Goal: Task Accomplishment & Management: Complete application form

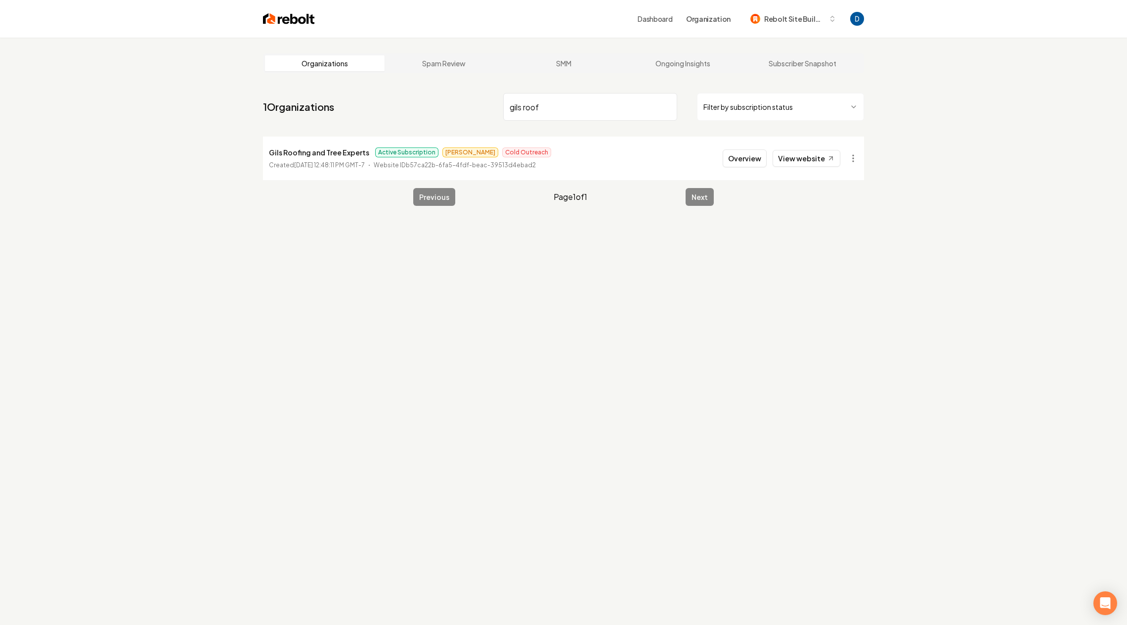
type input "gils roof"
click at [325, 156] on p "Gils Roofing and Tree Experts" at bounding box center [319, 152] width 100 height 12
copy p "Gils Roofing and Tree Experts"
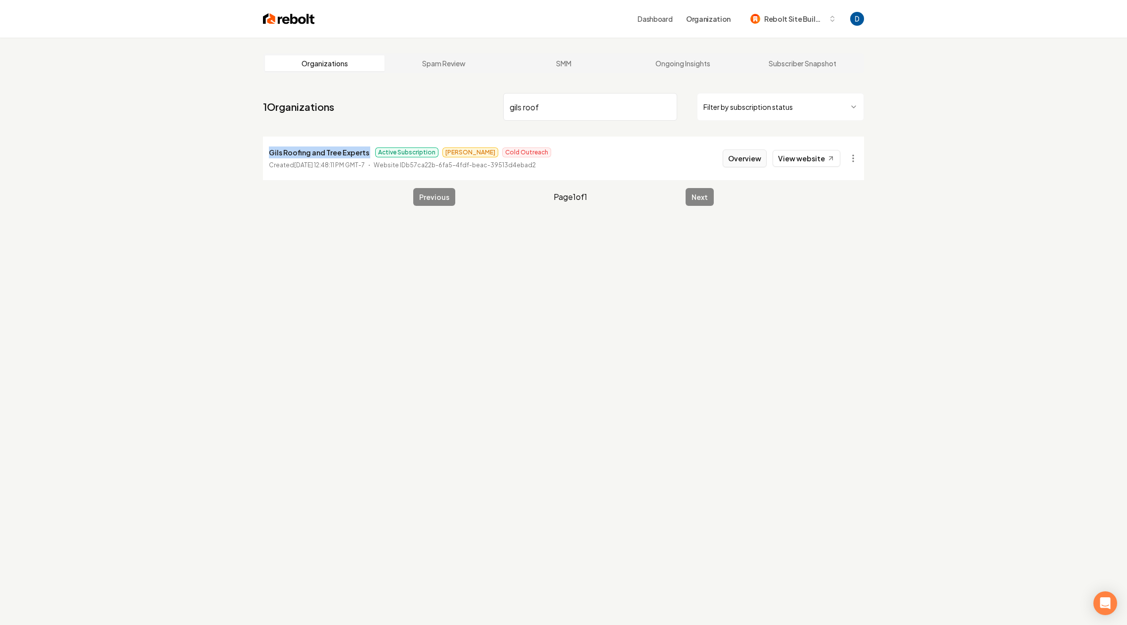
click at [763, 154] on button "Overview" at bounding box center [745, 158] width 44 height 18
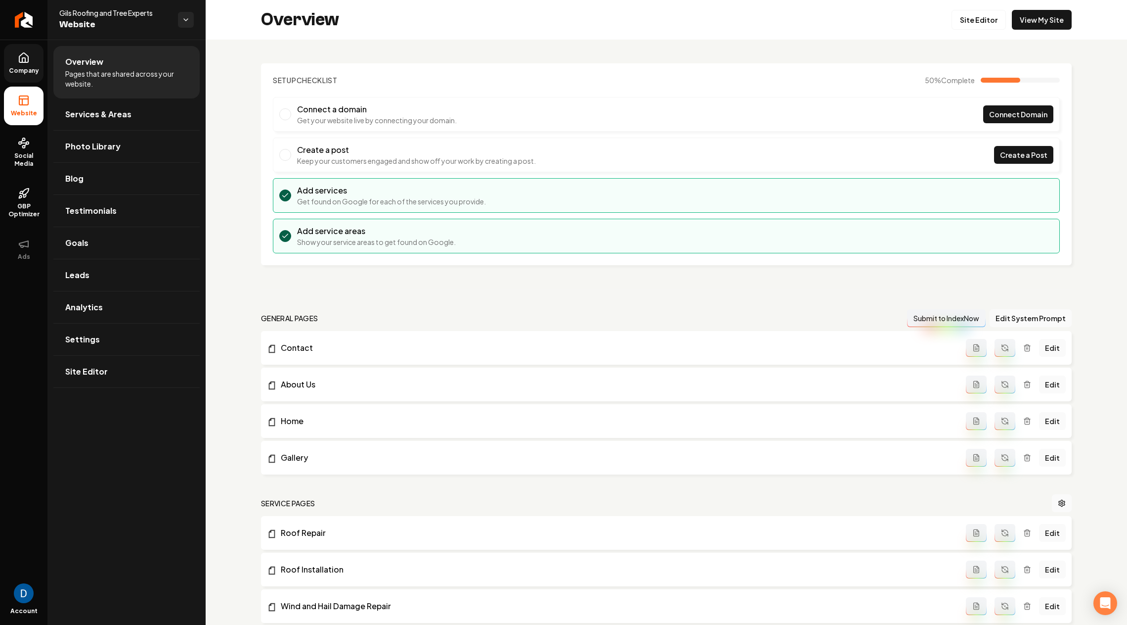
click at [27, 57] on icon at bounding box center [24, 58] width 12 height 12
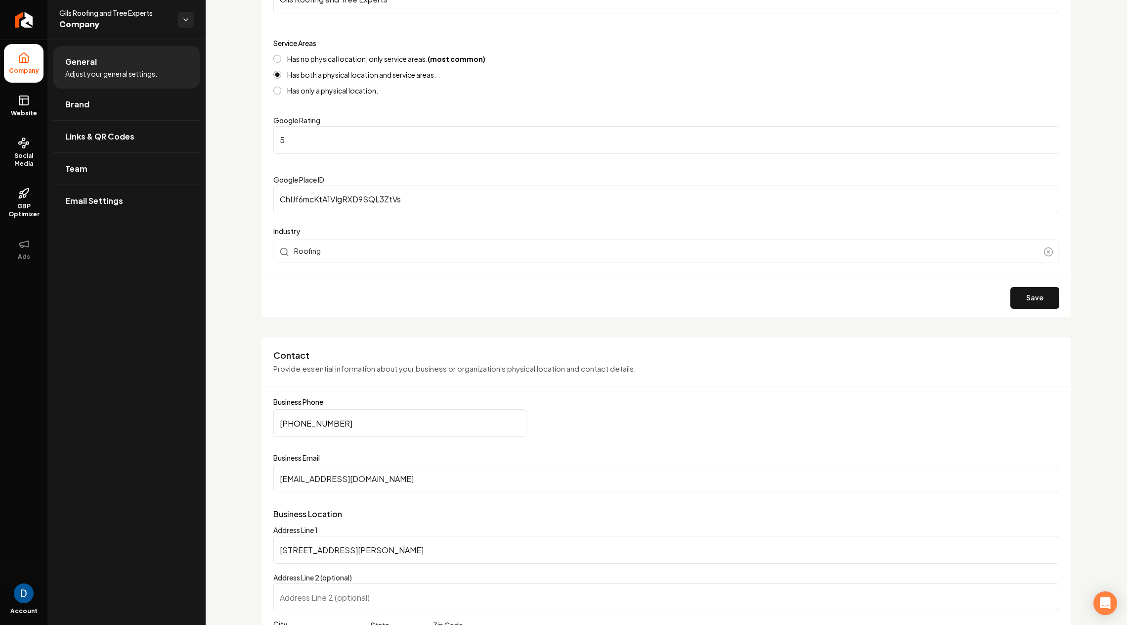
scroll to position [189, 0]
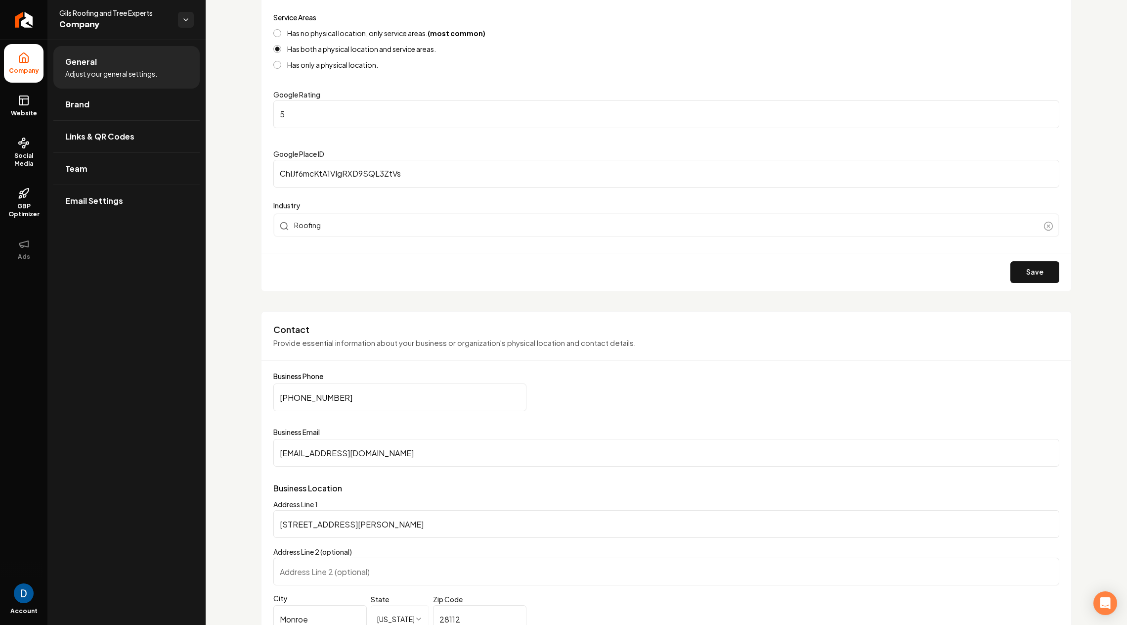
click at [333, 389] on input "(704) 808-9080" at bounding box center [399, 397] width 253 height 28
click at [40, 157] on span "Social Media" at bounding box center [24, 160] width 40 height 16
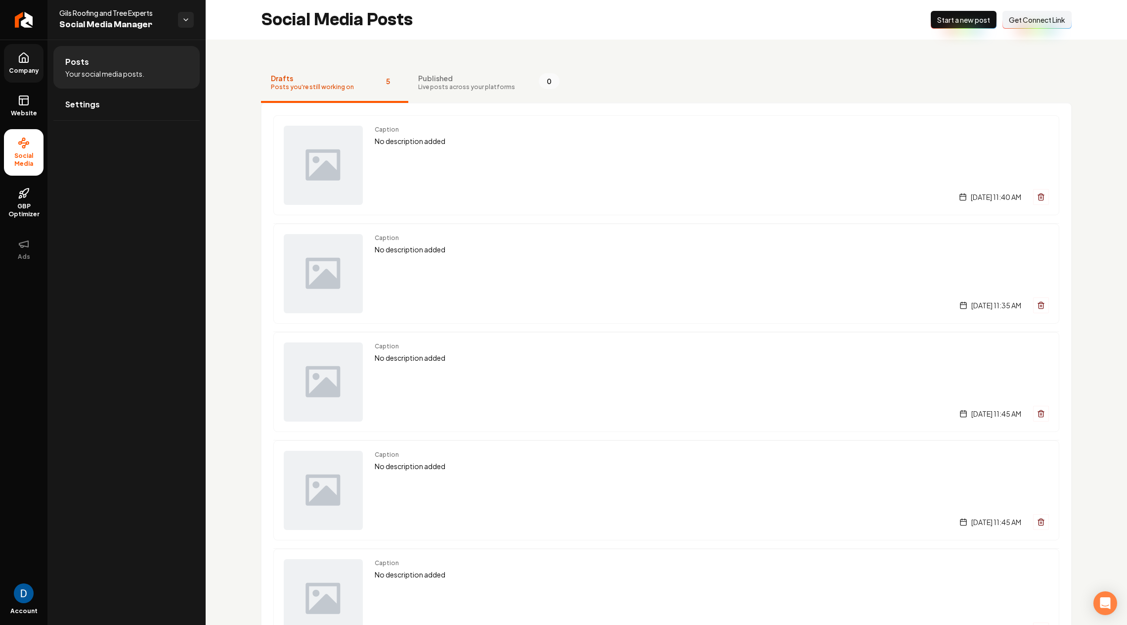
click at [1032, 18] on span "Get Connect Link" at bounding box center [1037, 20] width 56 height 10
click at [15, 68] on span "Company" at bounding box center [24, 71] width 38 height 8
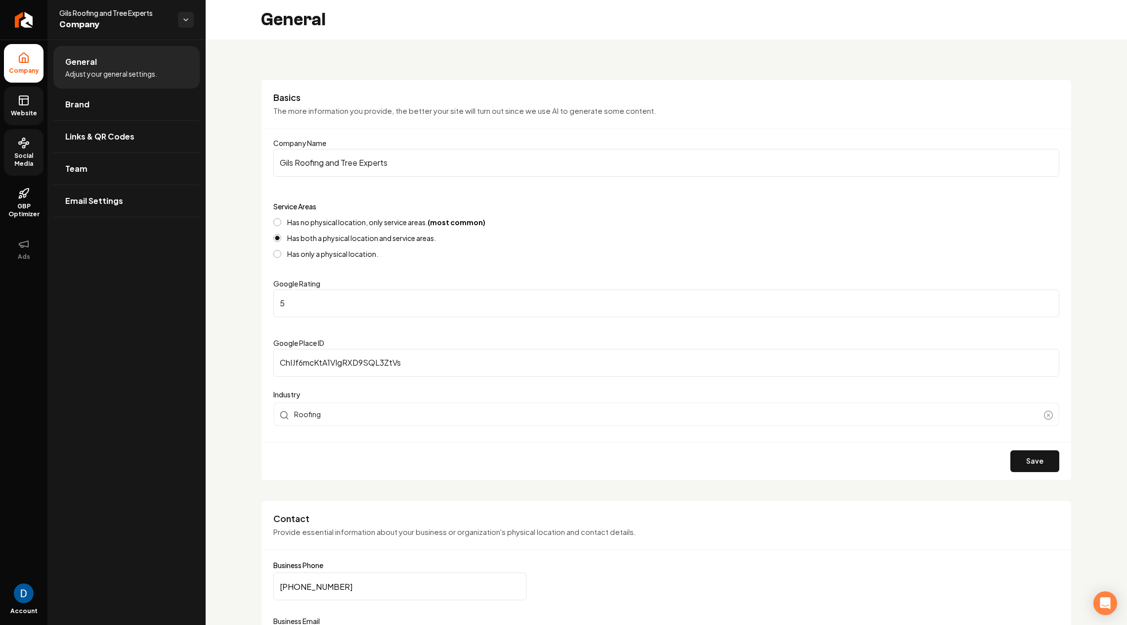
click at [14, 105] on link "Website" at bounding box center [24, 106] width 40 height 39
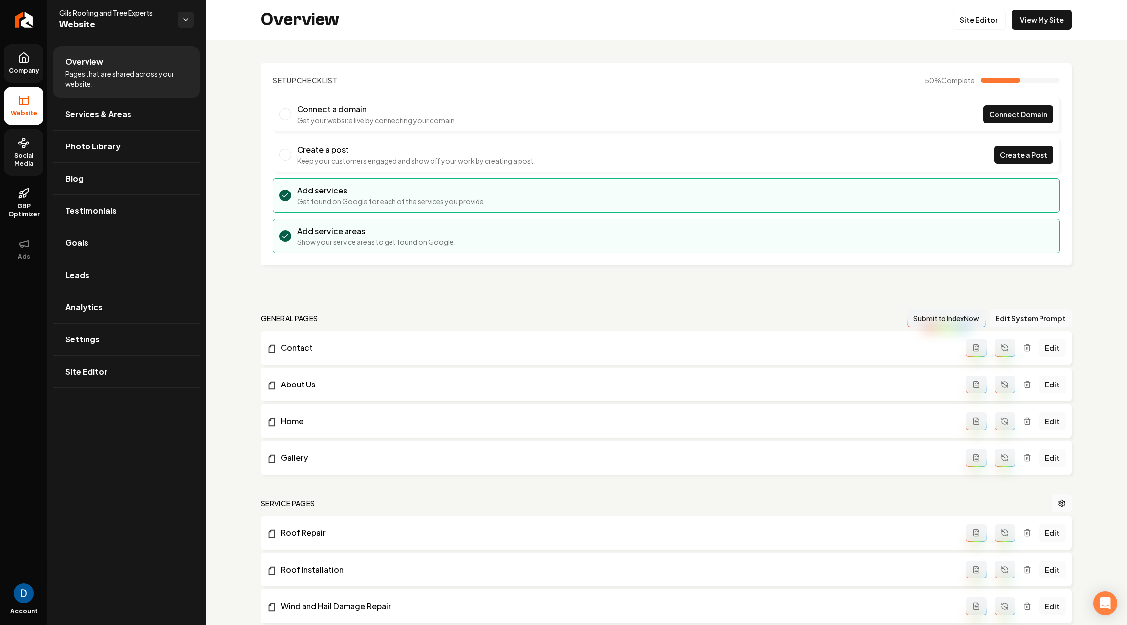
click at [21, 164] on span "Social Media" at bounding box center [24, 160] width 40 height 16
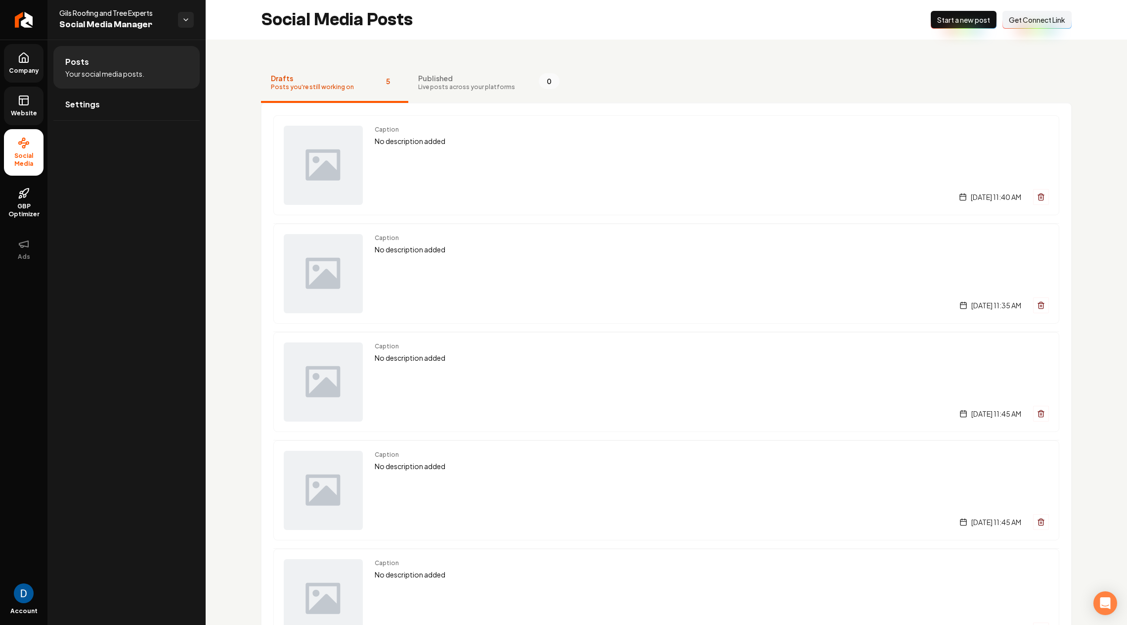
click at [1027, 17] on span "Get Connect Link" at bounding box center [1037, 20] width 56 height 10
click at [554, 192] on div "Wednesday, September 3, 2025 | 11:40 AM" at bounding box center [712, 197] width 674 height 16
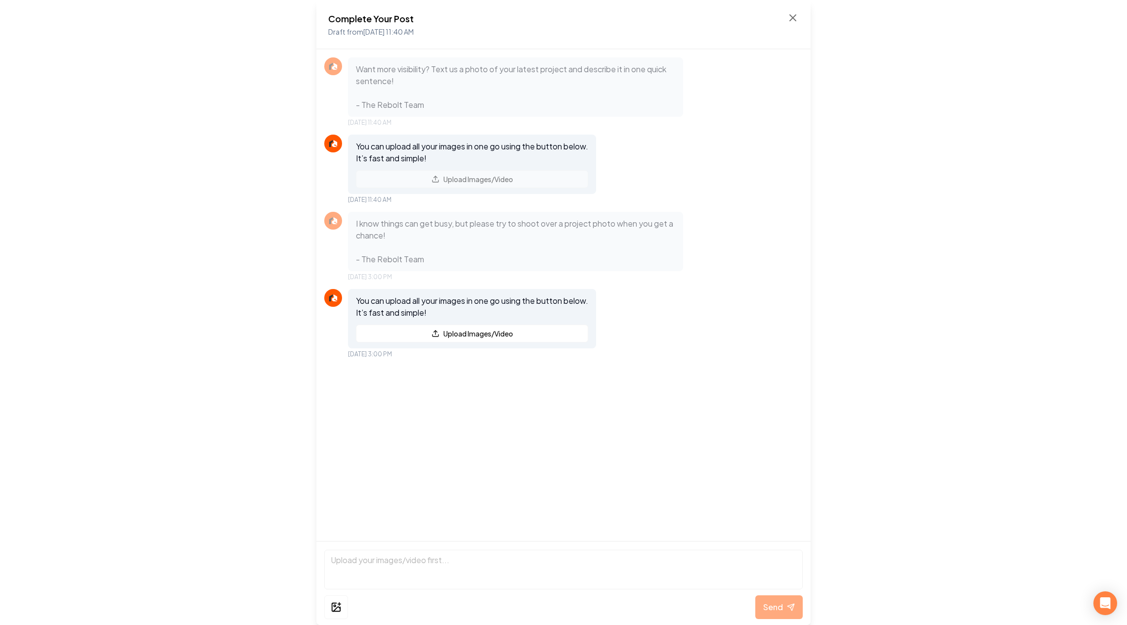
click at [787, 17] on div "Complete Your Post Draft from Sep 3, 2025 11:40 AM" at bounding box center [563, 25] width 471 height 26
click at [789, 18] on icon at bounding box center [793, 18] width 12 height 12
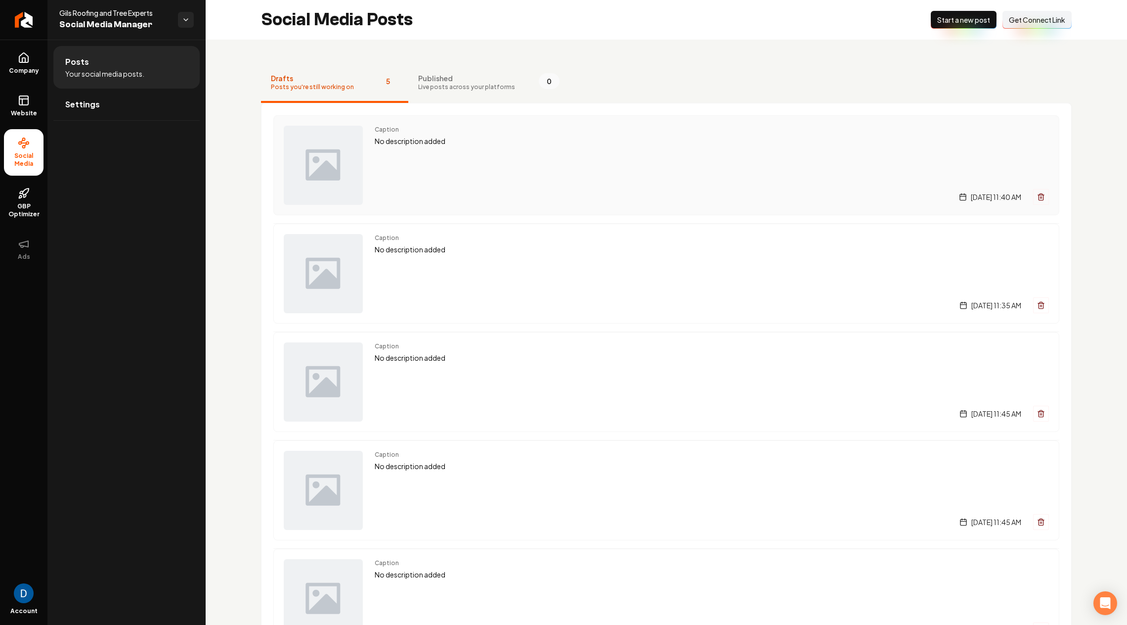
click at [454, 172] on div "Caption No description added Wednesday, September 3, 2025 | 11:40 AM" at bounding box center [712, 165] width 674 height 79
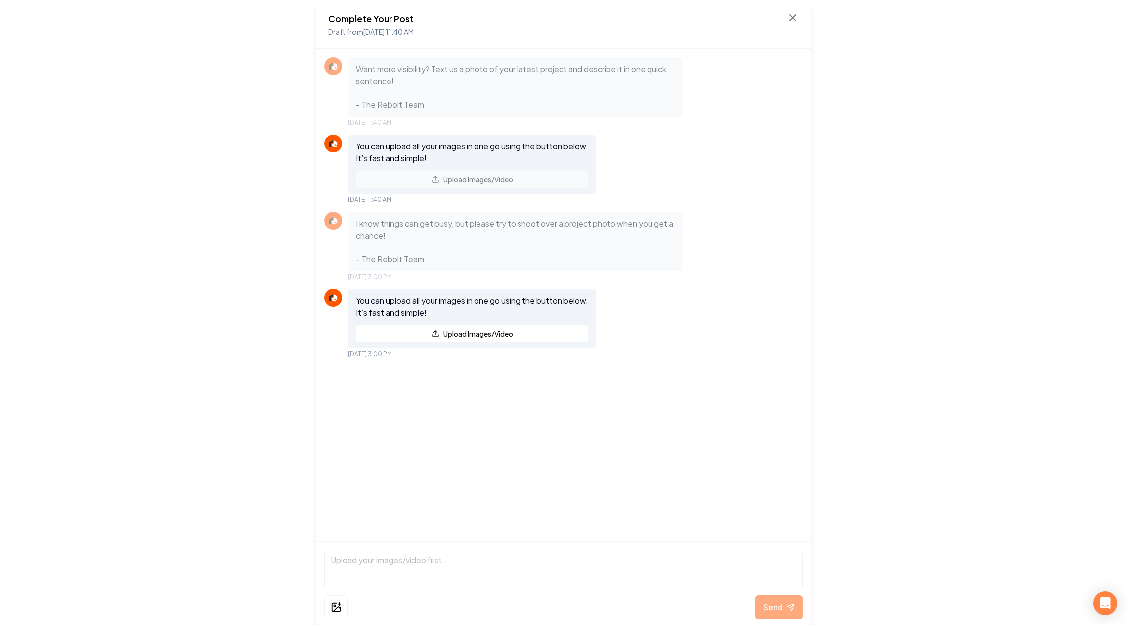
click at [791, 11] on div "Complete Your Post Draft from Sep 3, 2025 11:40 AM" at bounding box center [563, 24] width 494 height 49
click at [791, 17] on icon at bounding box center [793, 18] width 12 height 12
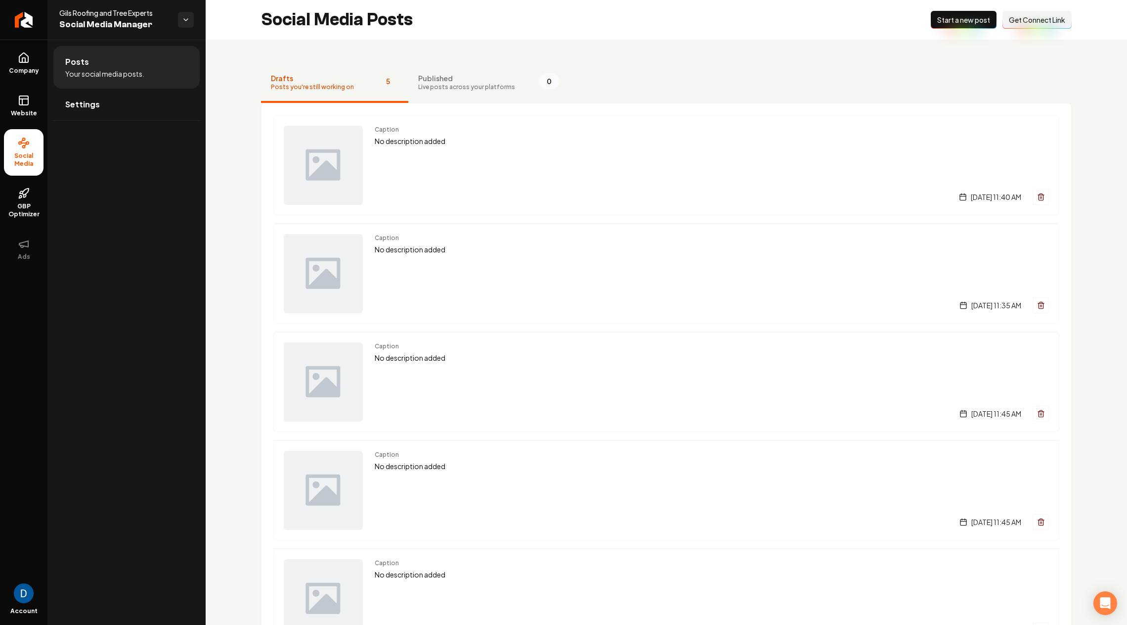
click at [114, 9] on span "Gils Roofing and Tree Experts" at bounding box center [114, 13] width 111 height 10
copy span "Gils Roofing and Tree Experts"
click at [807, 1] on div "Social Media Posts New Post Start a new post Connect Link Get Connect Link" at bounding box center [667, 20] width 922 height 40
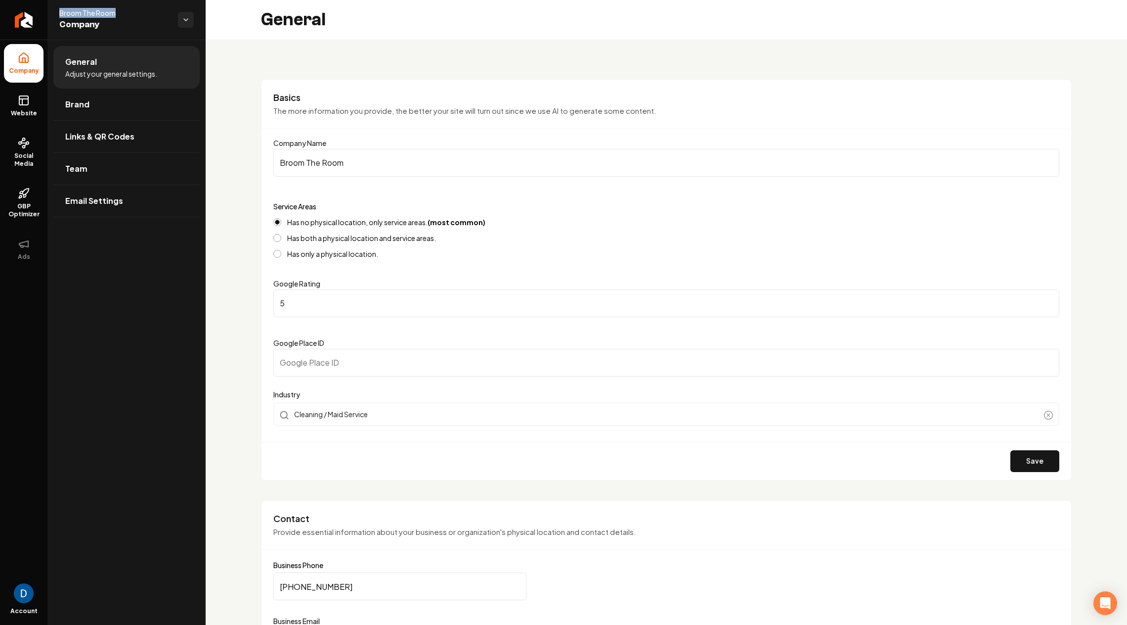
scroll to position [1207, 0]
click at [23, 25] on link "Return to dashboard" at bounding box center [23, 20] width 47 height 40
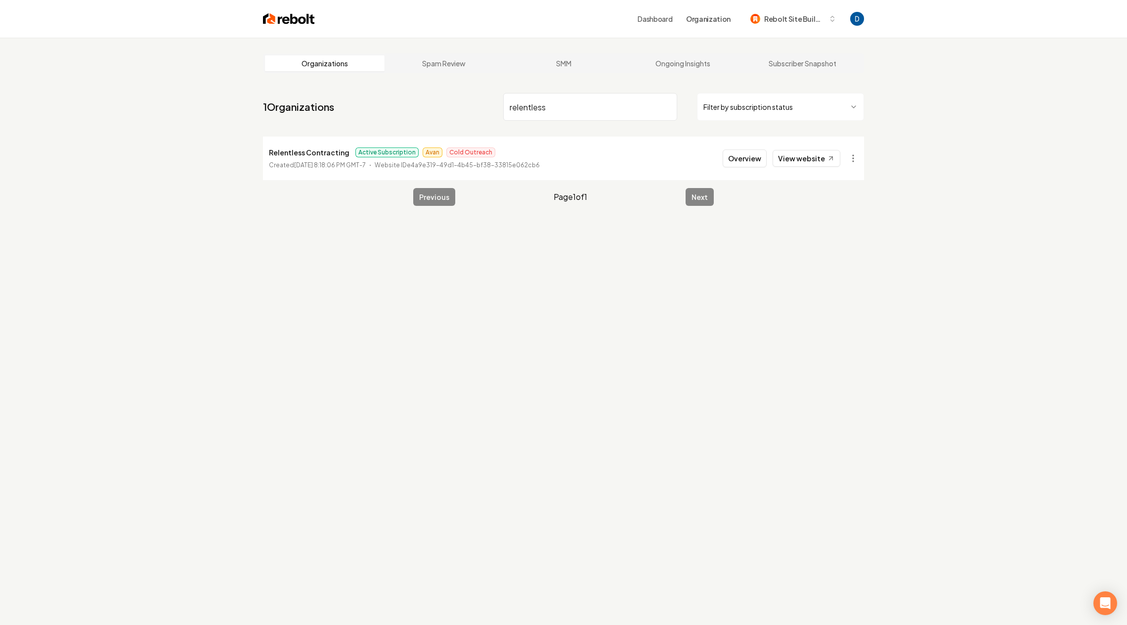
type input "relentless"
click at [320, 150] on p "Relentless Contracting" at bounding box center [309, 152] width 81 height 12
copy p "Relentless Contracting"
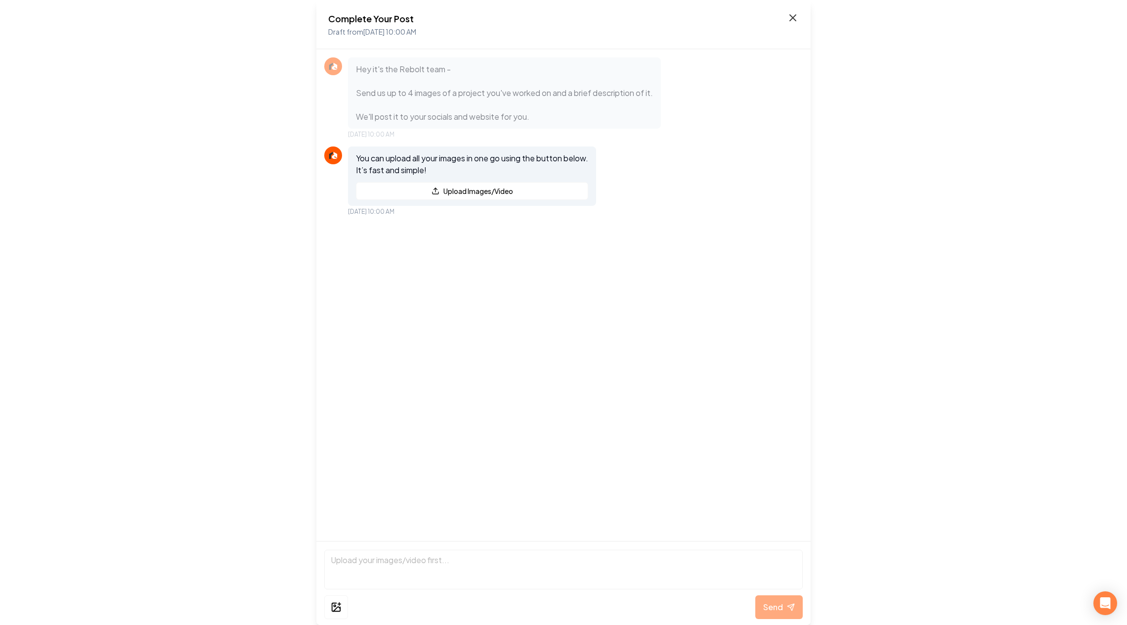
click at [795, 21] on icon at bounding box center [793, 18] width 12 height 12
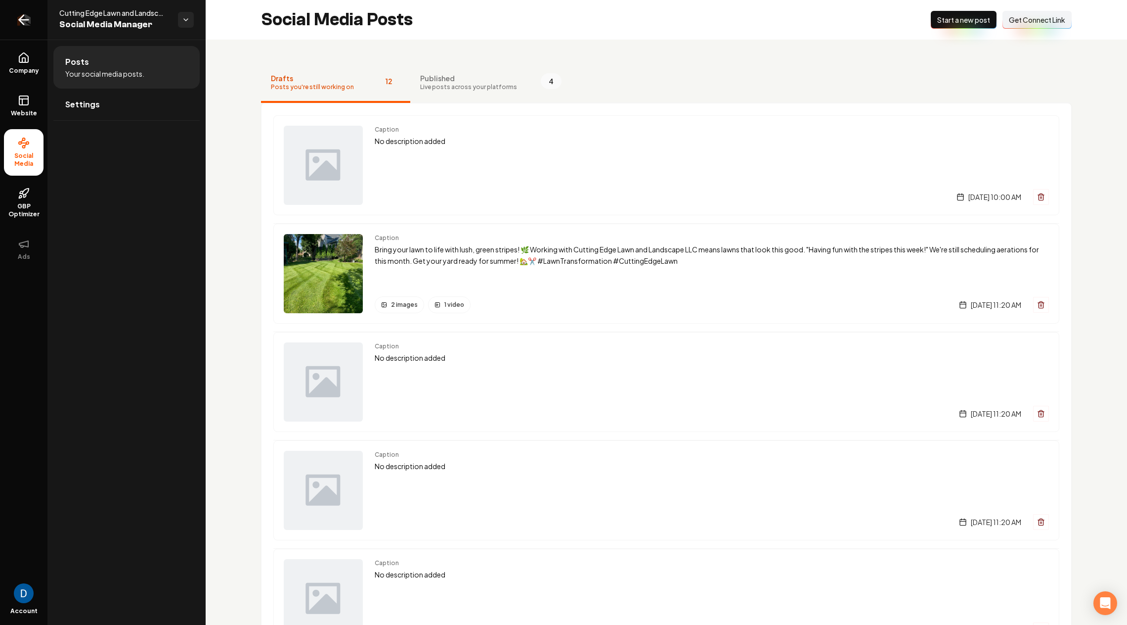
click at [27, 25] on link "Return to dashboard" at bounding box center [23, 20] width 47 height 40
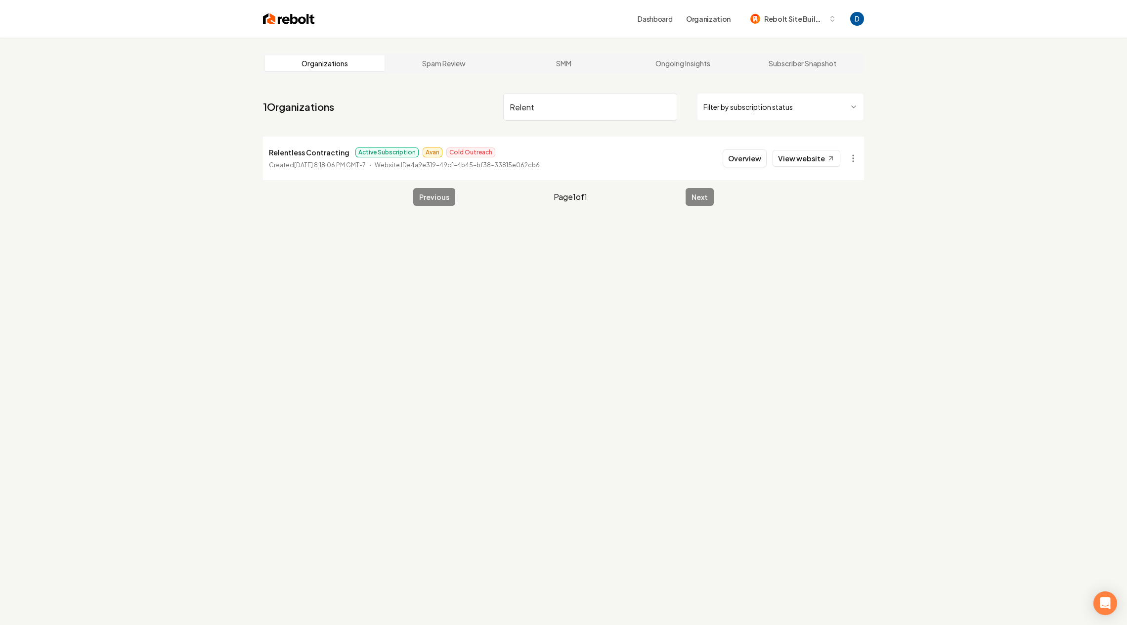
type input "Relent"
click at [759, 145] on li "Relentless Contracting Active Subscription Avan Cold Outreach Created August 25…" at bounding box center [563, 158] width 601 height 44
click at [755, 165] on button "Overview" at bounding box center [745, 158] width 44 height 18
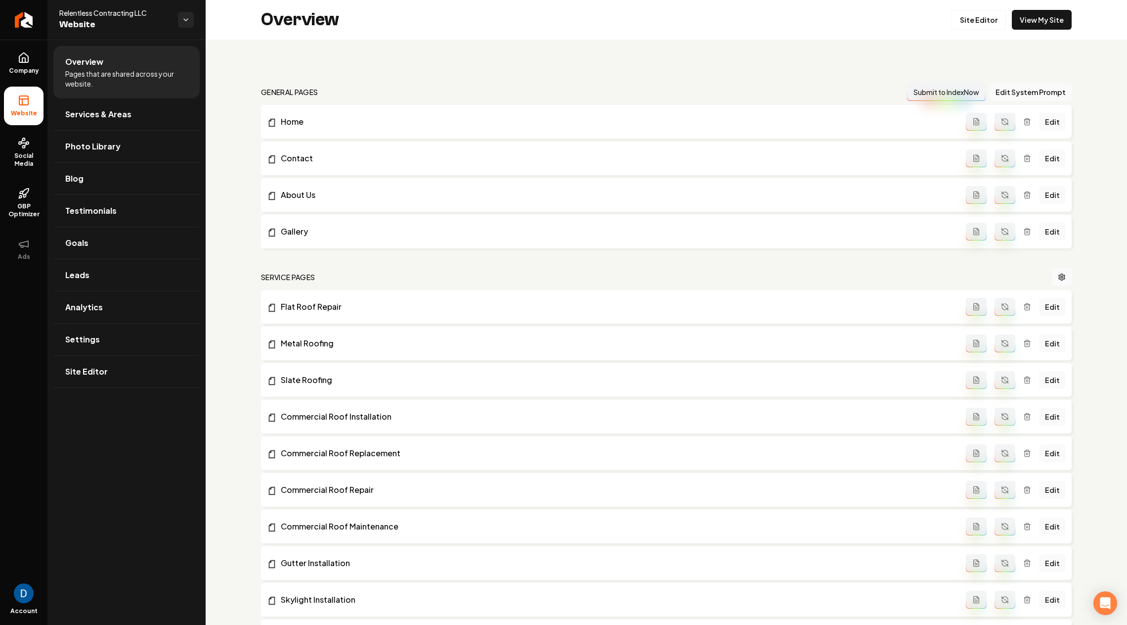
click at [1041, 32] on div "Overview Site Editor View My Site" at bounding box center [667, 20] width 922 height 40
click at [1041, 29] on link "View My Site" at bounding box center [1042, 20] width 60 height 20
click at [99, 13] on span "Relentless Contracting LLC" at bounding box center [114, 13] width 111 height 10
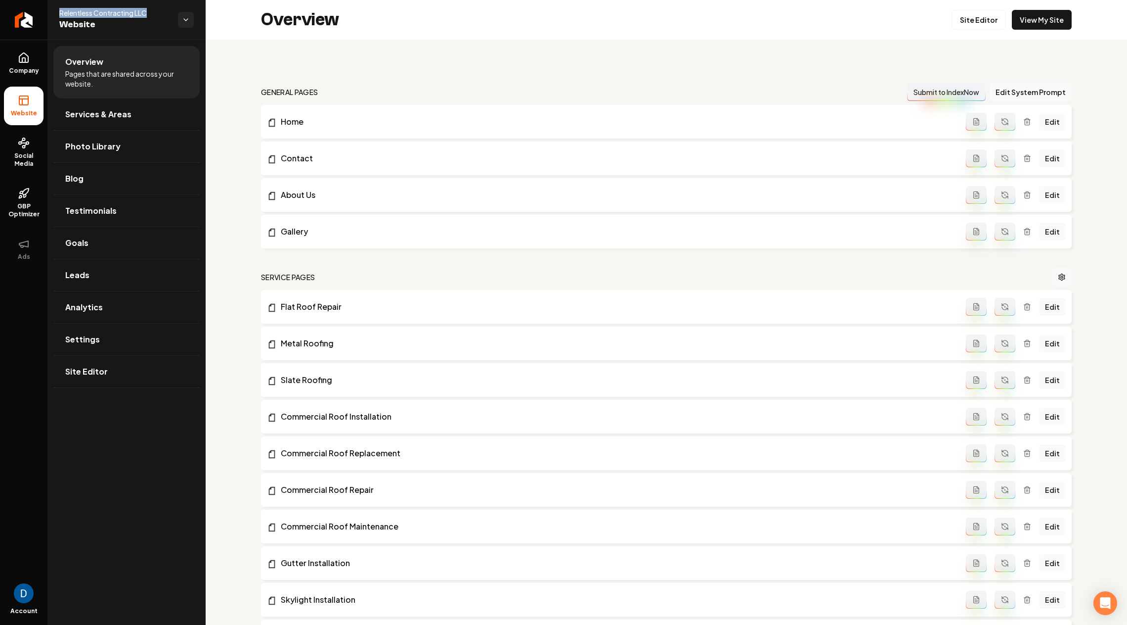
copy span "Relentless Contracting LLC"
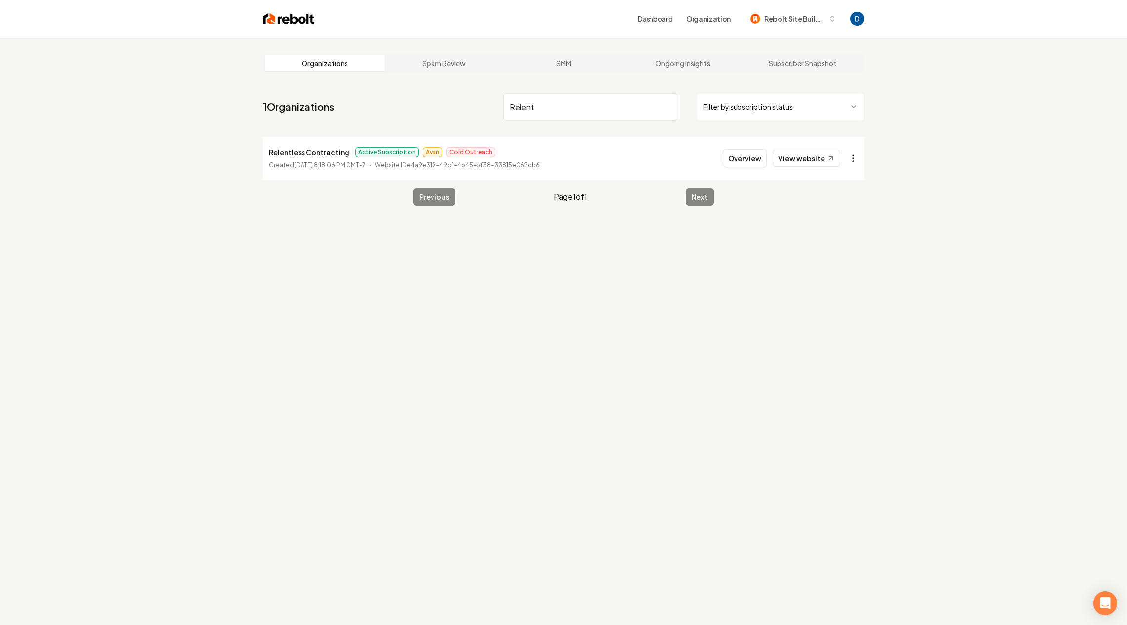
click at [859, 158] on html "Dashboard Organization Rebolt Site Builder Organizations Spam Review SMM Ongoin…" at bounding box center [563, 312] width 1127 height 625
click at [818, 241] on link "View in Stripe" at bounding box center [829, 244] width 63 height 16
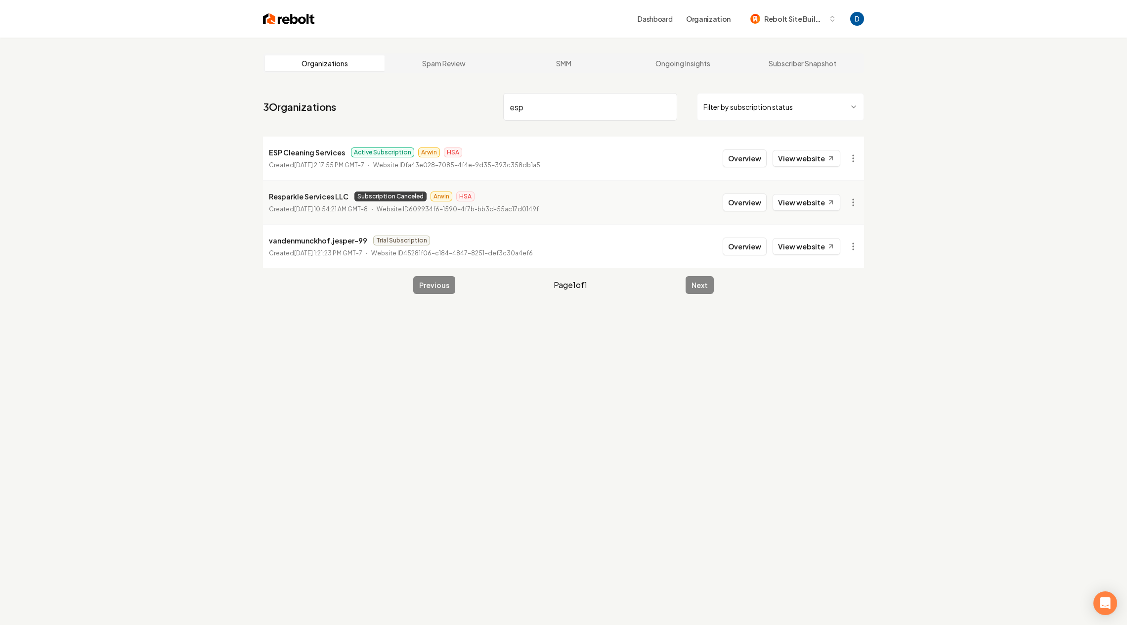
click at [550, 119] on input "esp" at bounding box center [590, 107] width 174 height 28
paste input "lectrical Services Professionals, LLC"
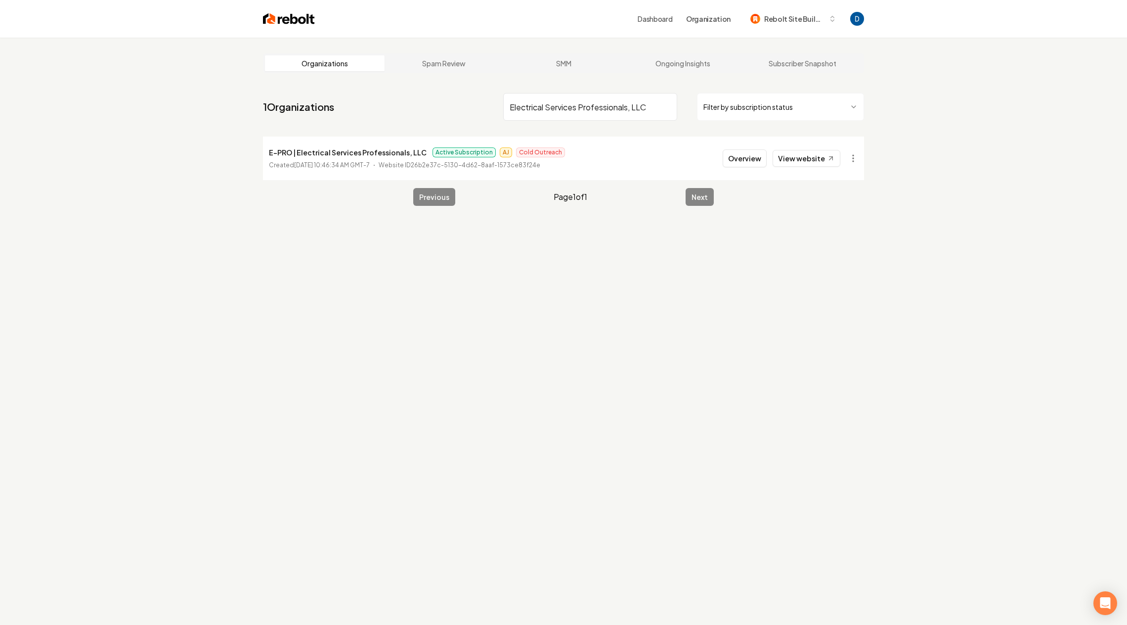
type input "Electrical Services Professionals, LLC"
click at [369, 156] on p "E-PRO | Electrical Services Professionals, LLC" at bounding box center [348, 152] width 158 height 12
copy p "E-PRO | Electrical Services Professionals, LLC"
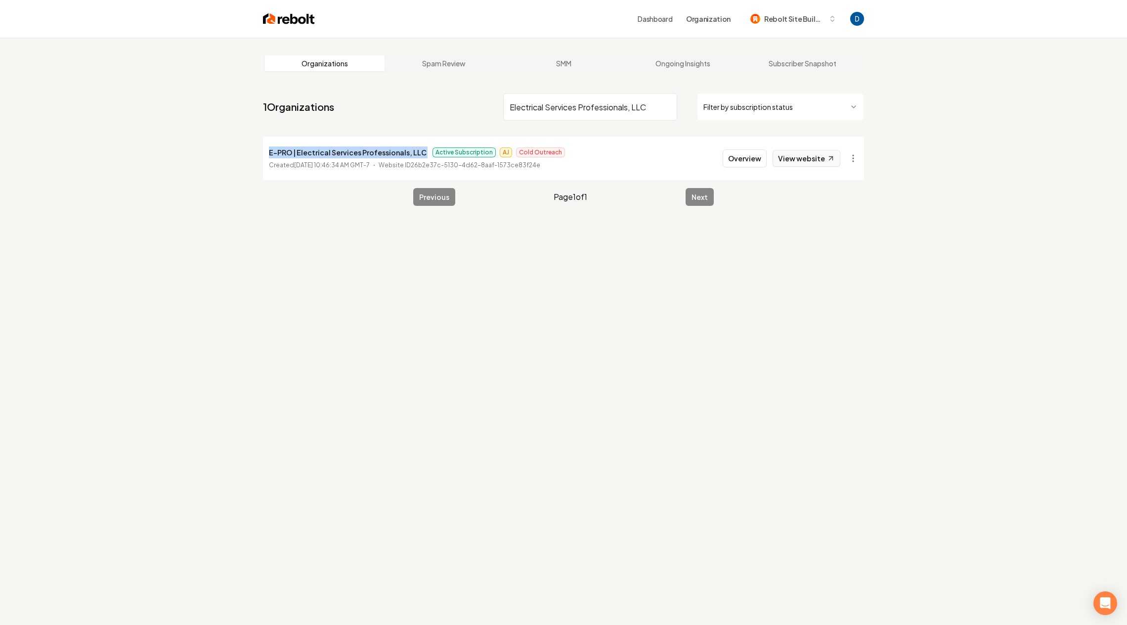
click at [827, 163] on link "View website" at bounding box center [807, 158] width 68 height 17
click at [753, 154] on button "Overview" at bounding box center [745, 158] width 44 height 18
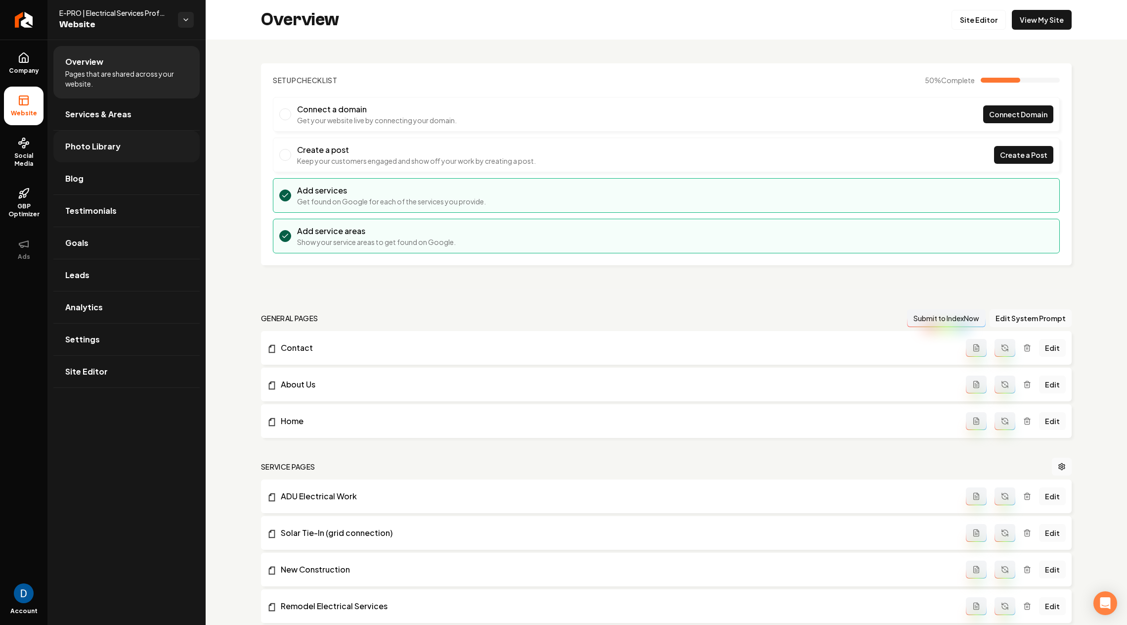
click at [109, 144] on span "Photo Library" at bounding box center [92, 146] width 55 height 12
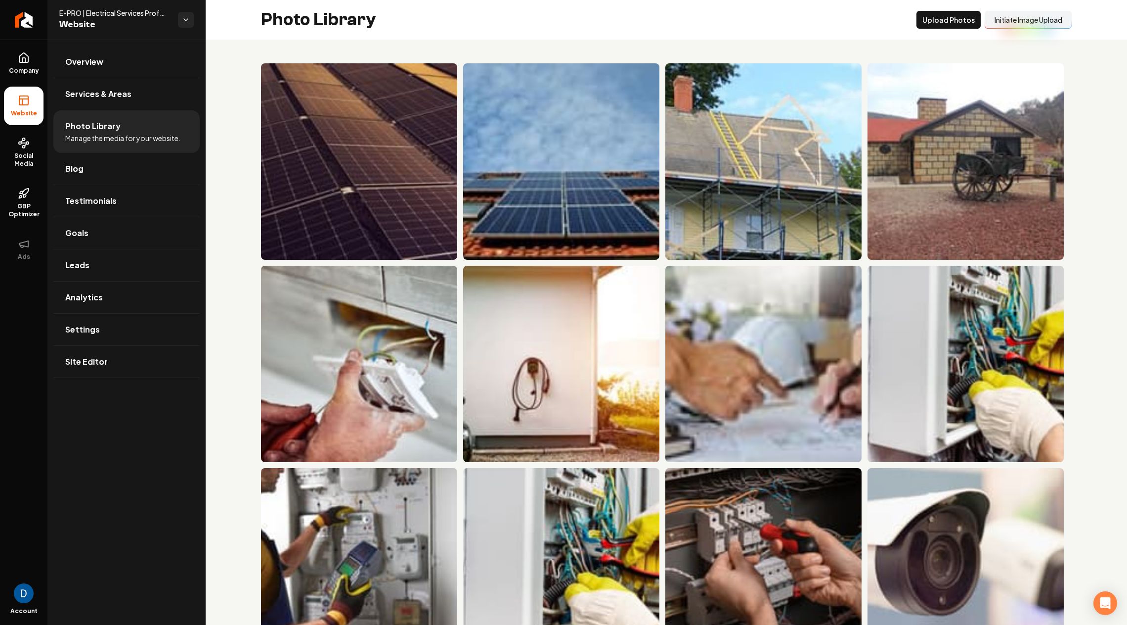
click at [1020, 23] on button "Initiate Image Upload" at bounding box center [1028, 20] width 87 height 18
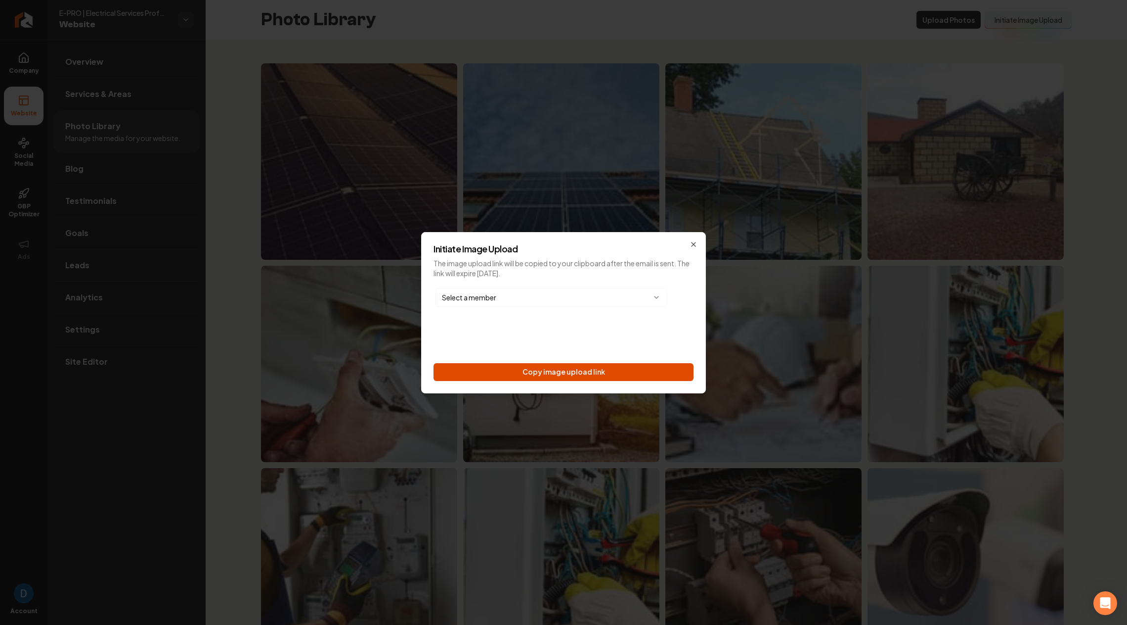
click at [575, 376] on button "Copy image upload link" at bounding box center [564, 372] width 260 height 18
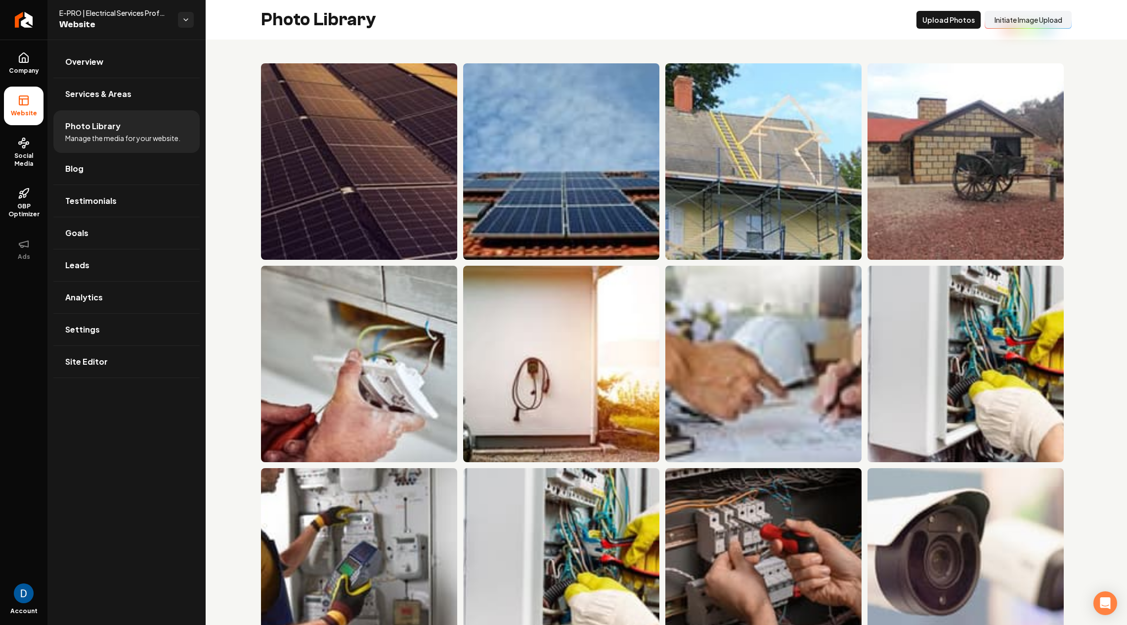
click at [23, 83] on ul "Company Website Social Media GBP Optimizer Ads" at bounding box center [23, 156] width 47 height 233
click at [28, 63] on icon at bounding box center [24, 58] width 12 height 12
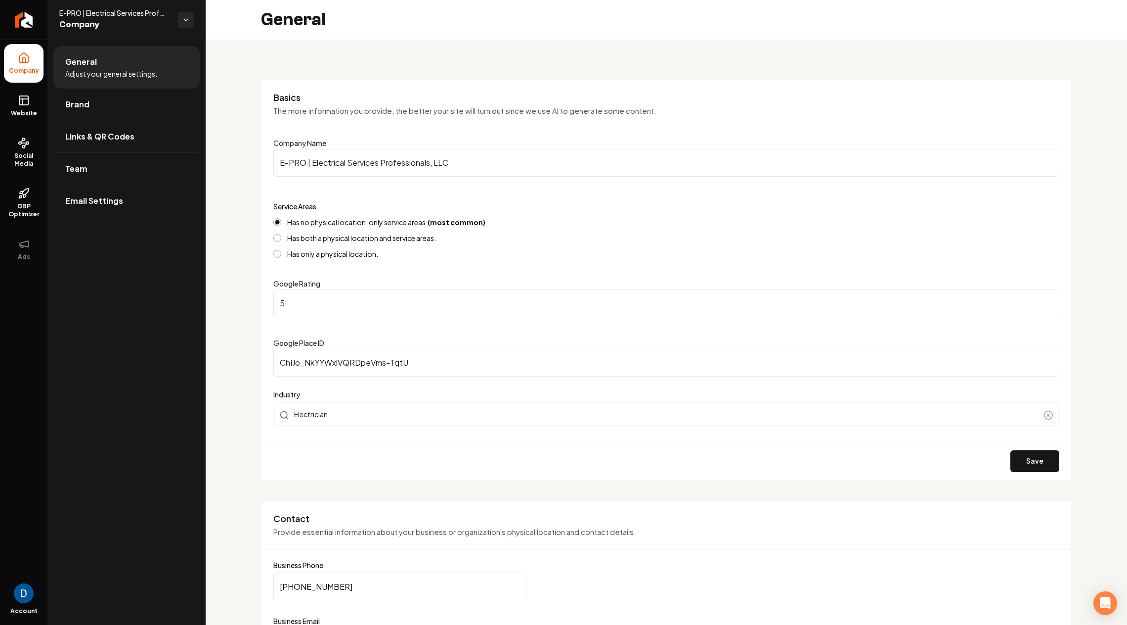
click at [1, 100] on ul "Company Website Social Media GBP Optimizer Ads" at bounding box center [23, 156] width 47 height 233
click at [16, 103] on link "Website" at bounding box center [24, 106] width 40 height 39
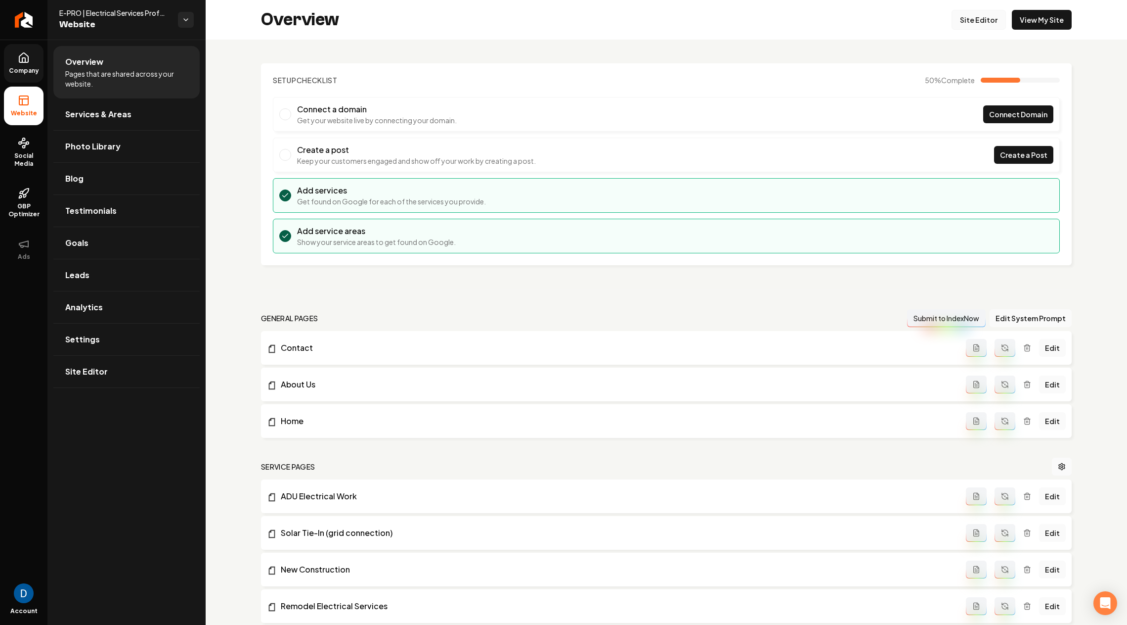
click at [985, 17] on link "Site Editor" at bounding box center [979, 20] width 54 height 20
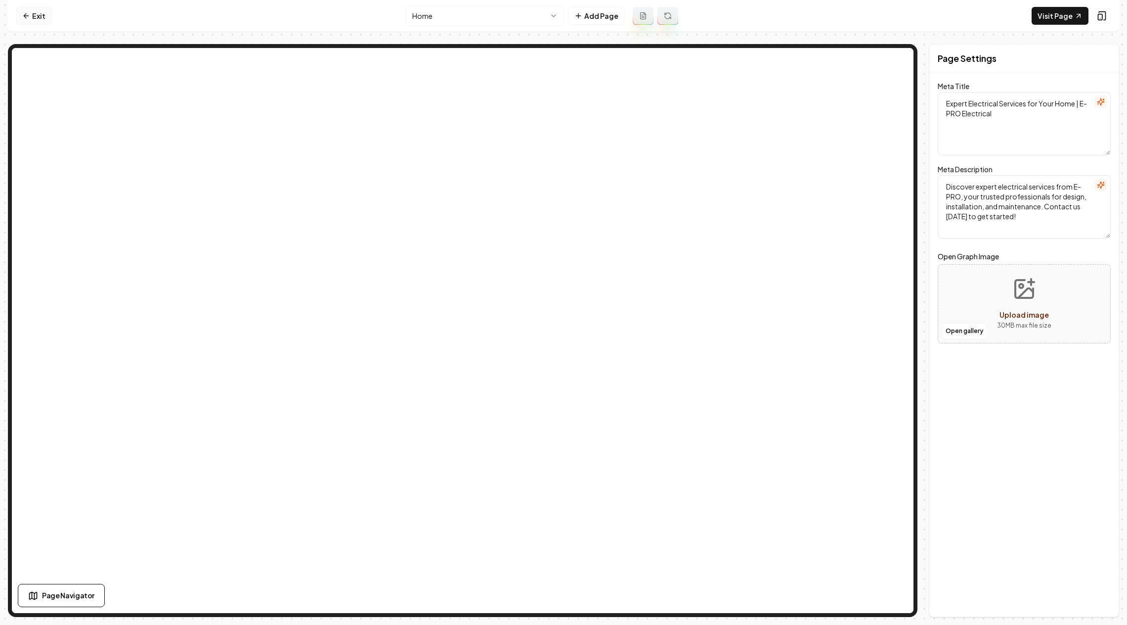
click at [42, 15] on link "Exit" at bounding box center [34, 16] width 36 height 18
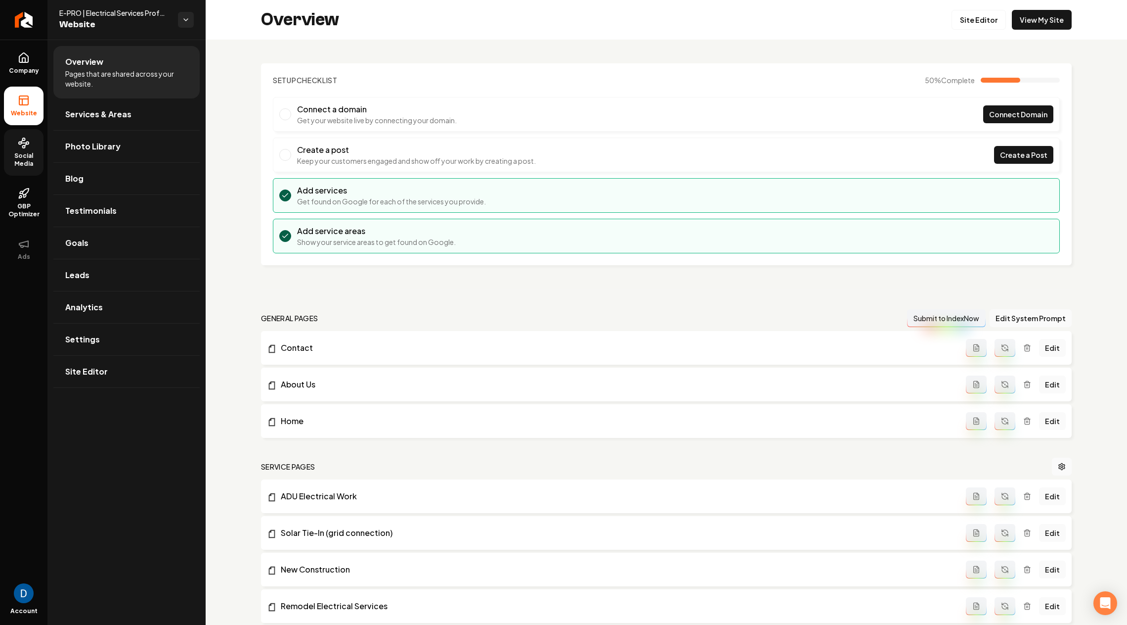
click at [25, 167] on span "Social Media" at bounding box center [24, 160] width 40 height 16
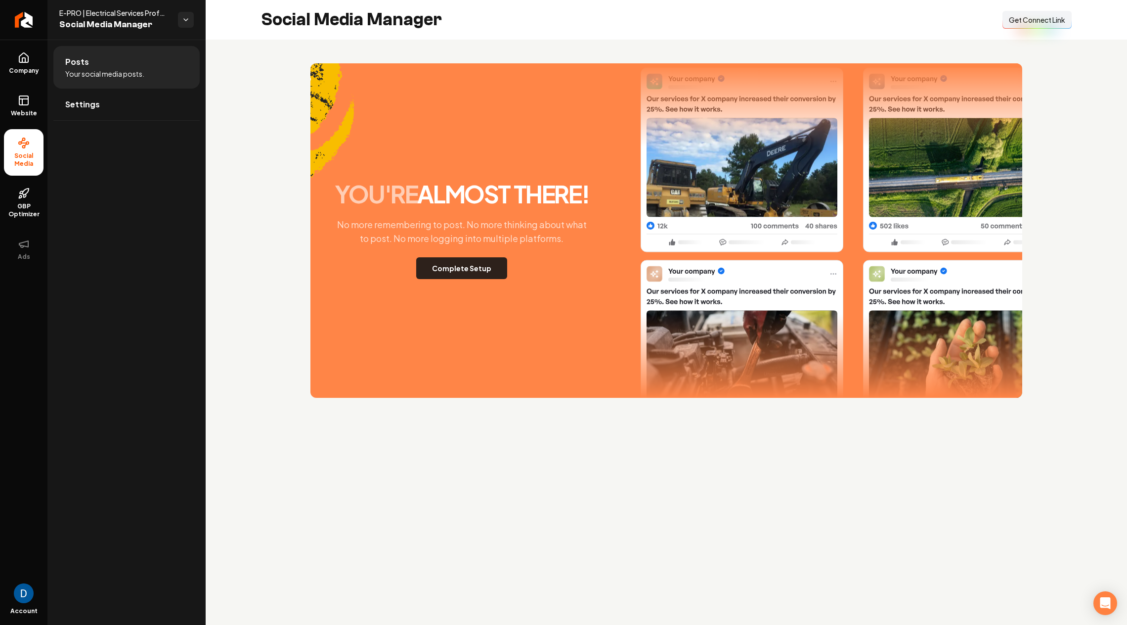
click at [446, 270] on button "Complete Setup" at bounding box center [461, 268] width 91 height 22
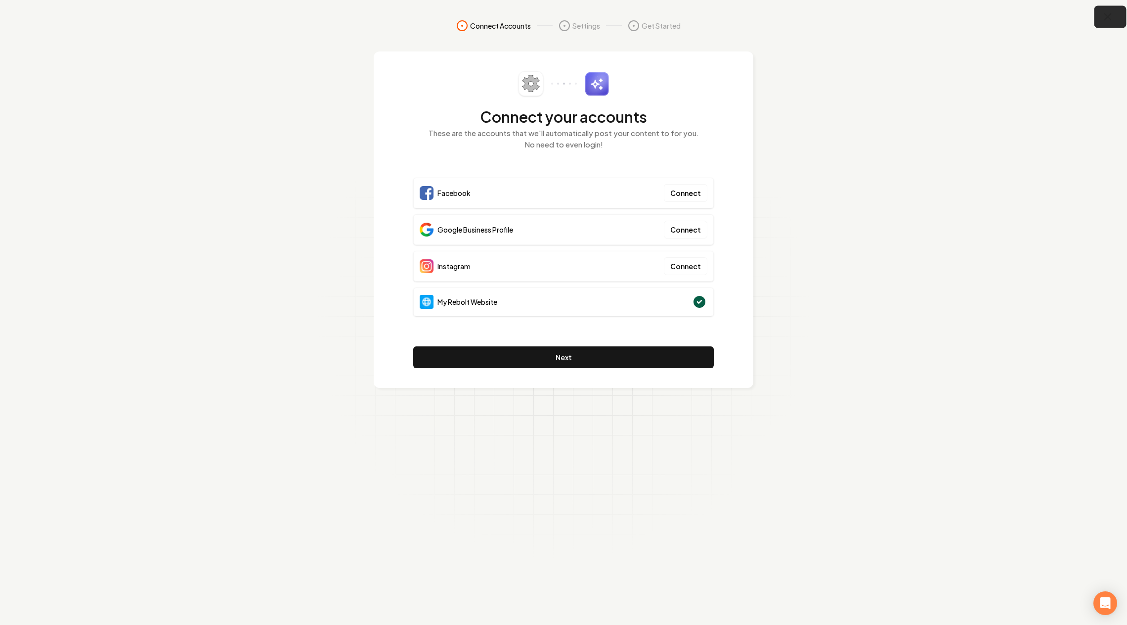
click at [1111, 14] on icon "button" at bounding box center [1108, 17] width 12 height 12
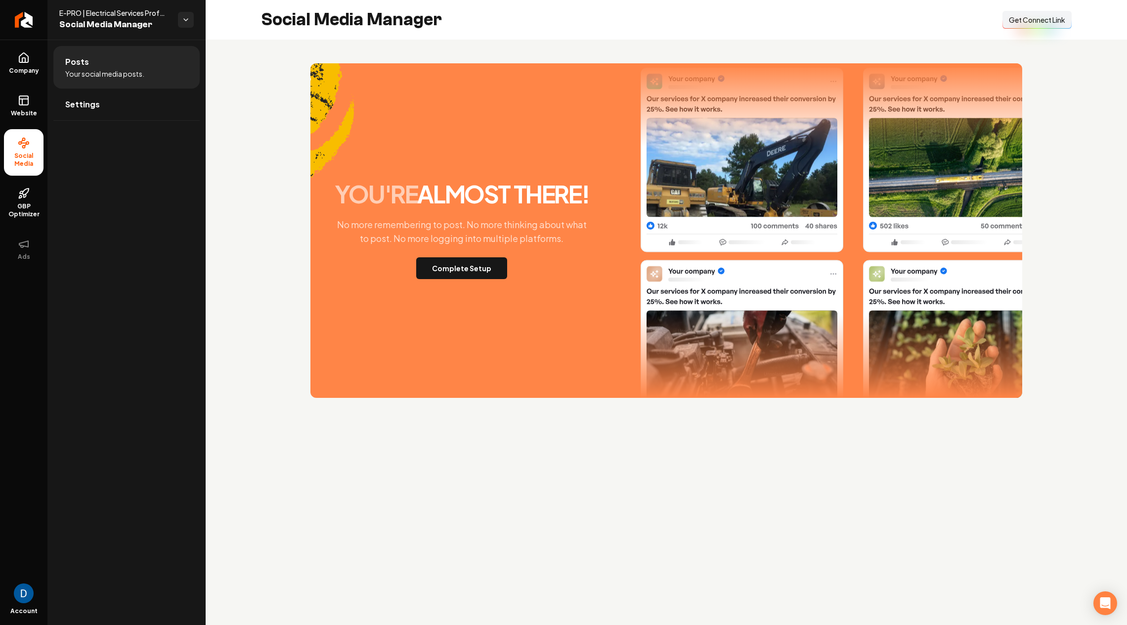
click at [84, 10] on span "E-PRO | Electrical Services Professionals, LLC" at bounding box center [114, 13] width 111 height 10
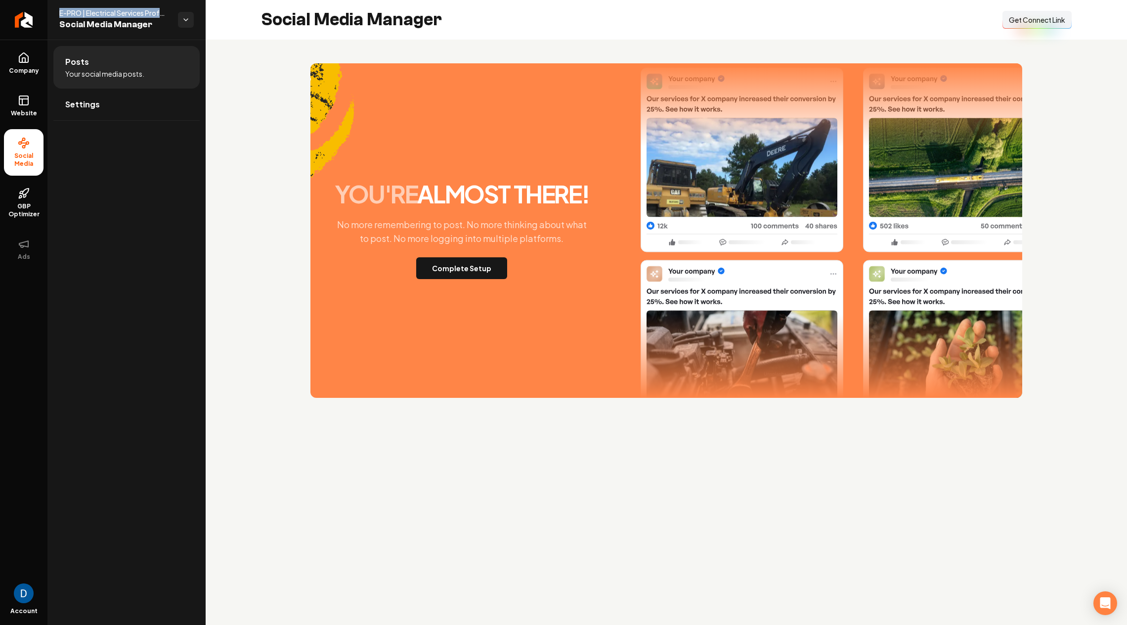
click at [84, 10] on span "E-PRO | Electrical Services Professionals, LLC" at bounding box center [114, 13] width 111 height 10
click at [1035, 15] on span "Get Connect Link" at bounding box center [1037, 20] width 56 height 10
click at [1043, 29] on button "Connect Link Get Connect Link" at bounding box center [1037, 20] width 69 height 18
click at [1043, 19] on div "Connect Link Get Connect Link" at bounding box center [1037, 20] width 69 height 18
click at [1038, 22] on span "Get Connect Link" at bounding box center [1037, 20] width 56 height 10
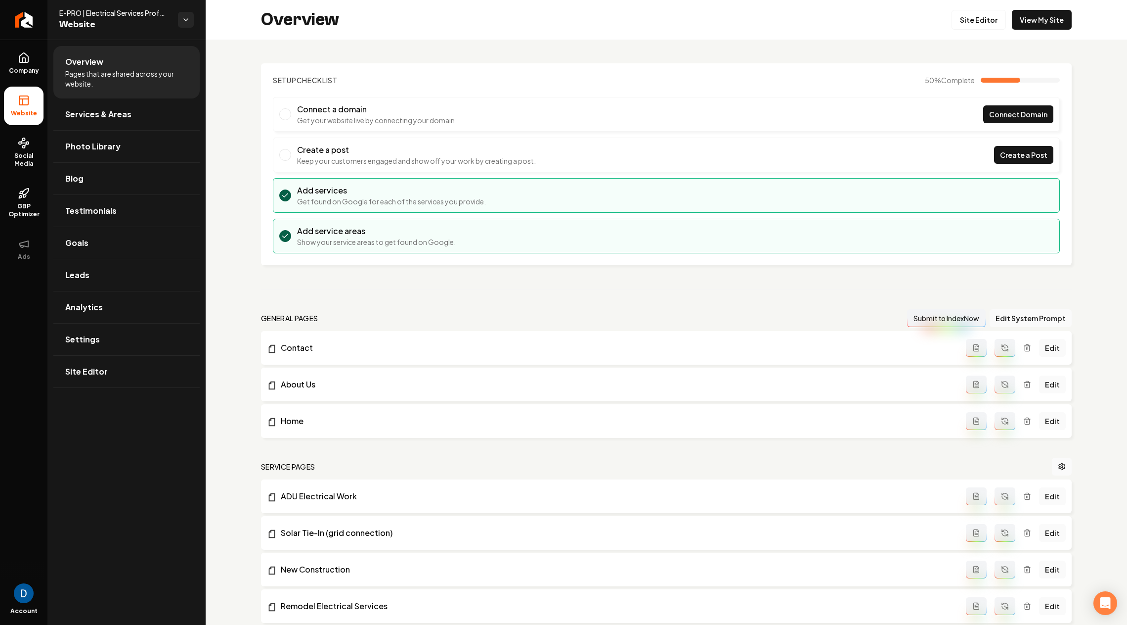
click at [98, 10] on span "E-PRO | Electrical Services Professionals, LLC" at bounding box center [114, 13] width 111 height 10
click at [21, 163] on span "Social Media" at bounding box center [24, 160] width 40 height 16
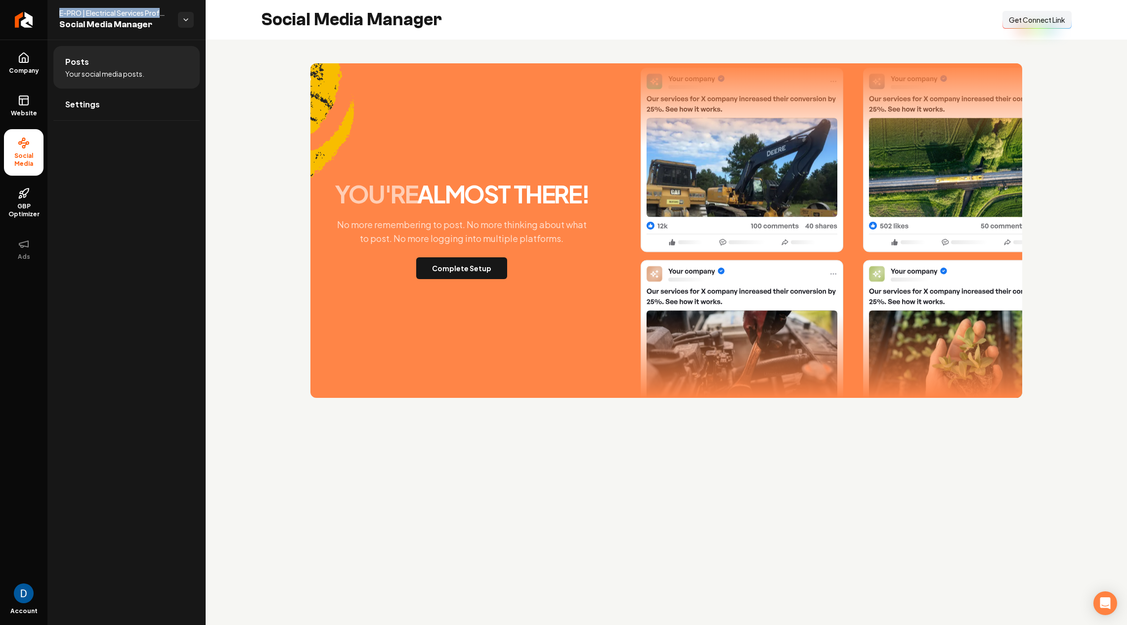
click at [1031, 11] on button "Connect Link Get Connect Link" at bounding box center [1037, 20] width 69 height 18
click at [456, 269] on button "Complete Setup" at bounding box center [461, 268] width 91 height 22
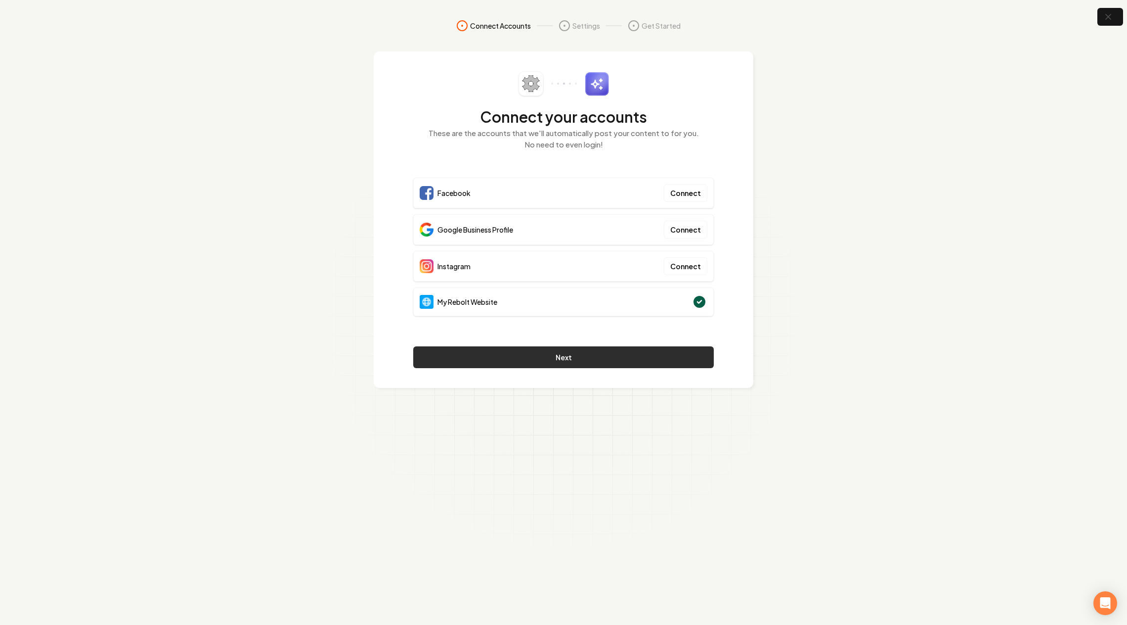
click at [456, 353] on button "Next" at bounding box center [563, 357] width 301 height 22
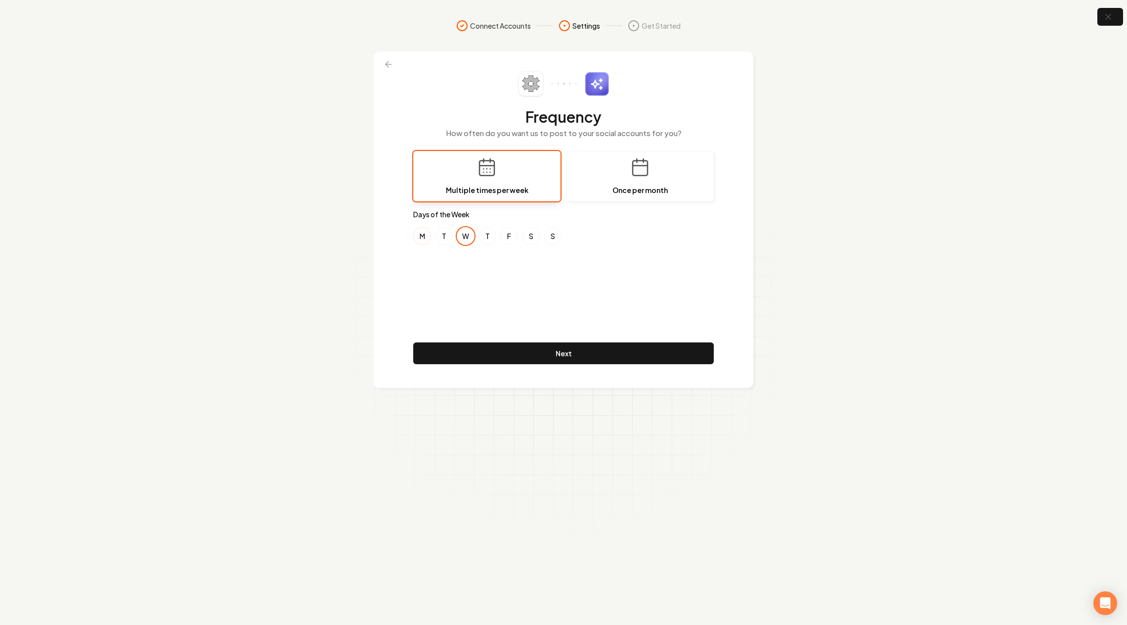
click at [419, 230] on button "M" at bounding box center [422, 236] width 18 height 18
click at [469, 243] on div "M T W T F S S" at bounding box center [563, 236] width 301 height 18
click at [467, 239] on button "W" at bounding box center [466, 236] width 18 height 18
click at [458, 349] on button "Next" at bounding box center [563, 353] width 301 height 22
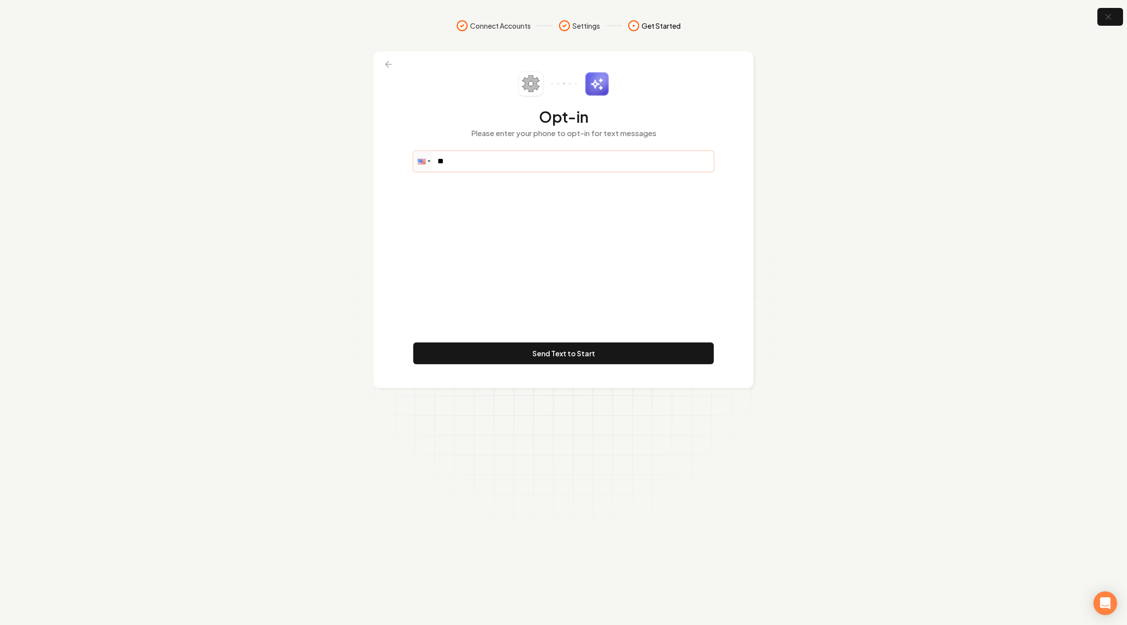
click at [475, 165] on input "**" at bounding box center [564, 161] width 300 height 20
paste input "**********"
type input "**********"
click at [461, 196] on div "**********" at bounding box center [563, 219] width 301 height 297
click at [497, 156] on input "**********" at bounding box center [564, 161] width 300 height 20
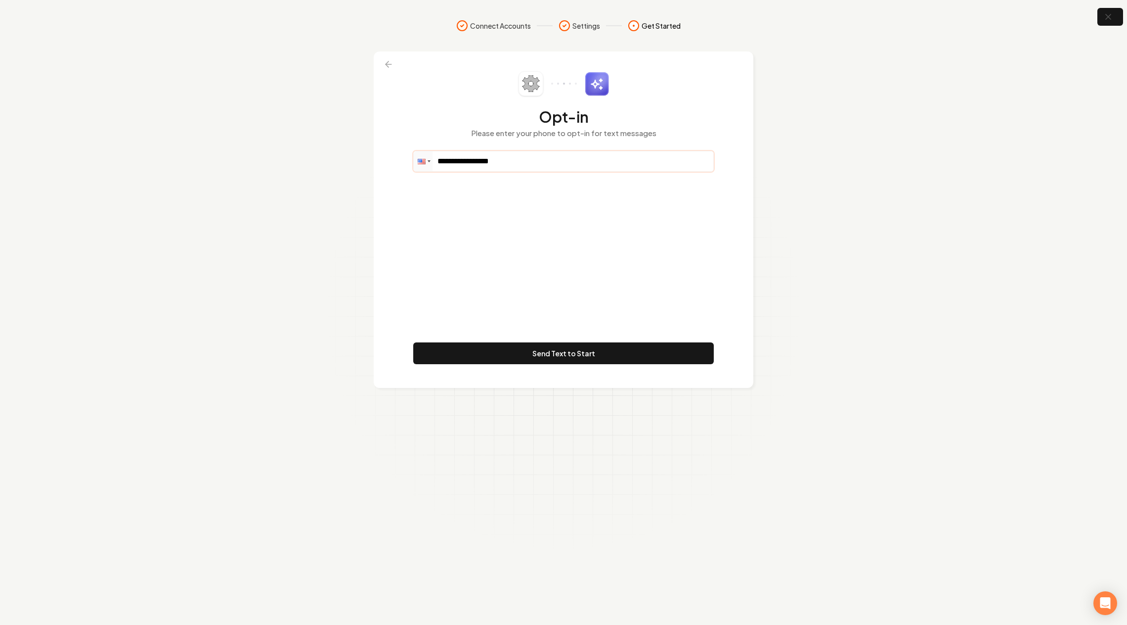
click at [497, 155] on input "**********" at bounding box center [564, 161] width 300 height 20
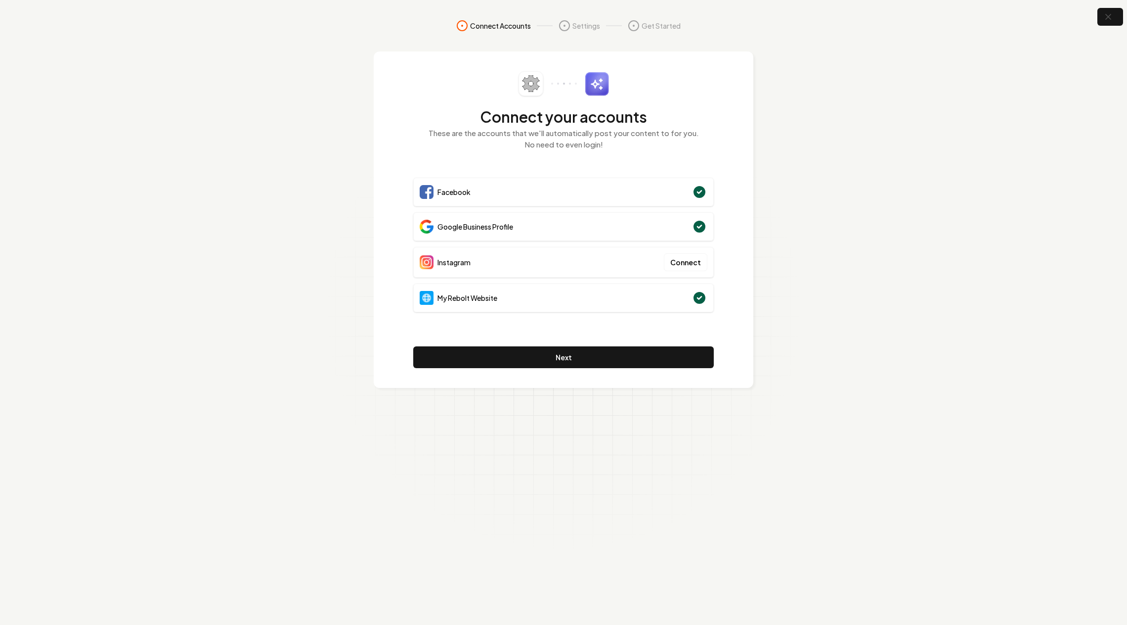
click at [151, 246] on section "Connect Accounts Settings Get Started Connect your accounts These are the accou…" at bounding box center [563, 312] width 1127 height 625
click at [355, 472] on section "Connect Accounts Settings Get Started Connect your accounts These are the accou…" at bounding box center [563, 312] width 1127 height 625
click at [538, 363] on button "Next" at bounding box center [563, 357] width 301 height 22
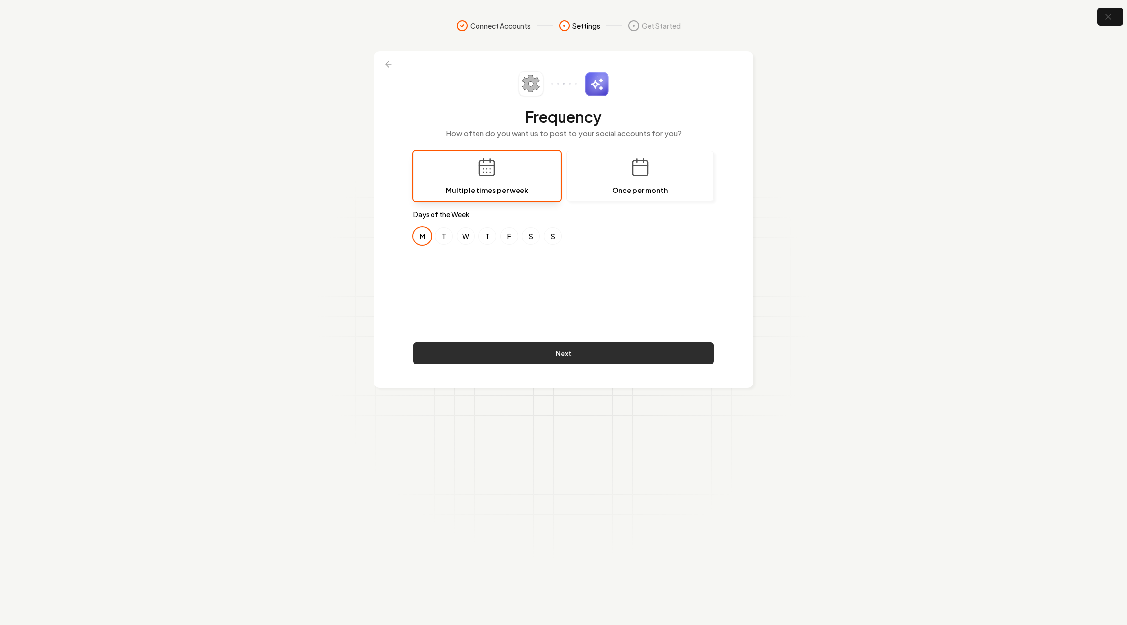
click at [550, 359] on button "Next" at bounding box center [563, 353] width 301 height 22
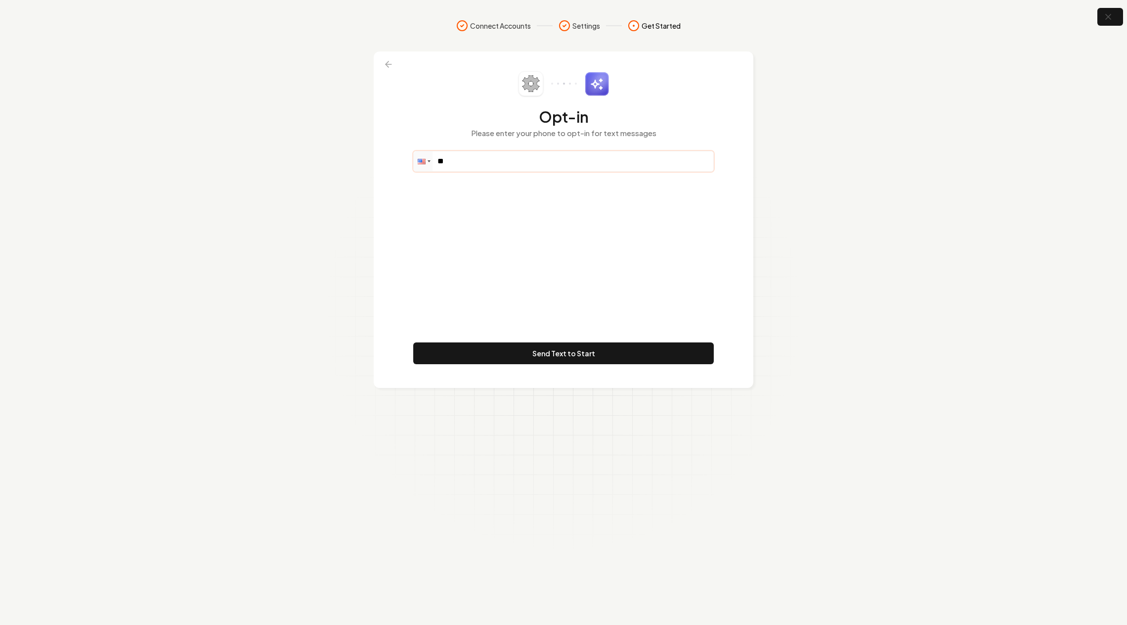
click at [474, 158] on input "**" at bounding box center [564, 161] width 300 height 20
paste input "**********"
click at [454, 164] on input "**********" at bounding box center [564, 161] width 300 height 20
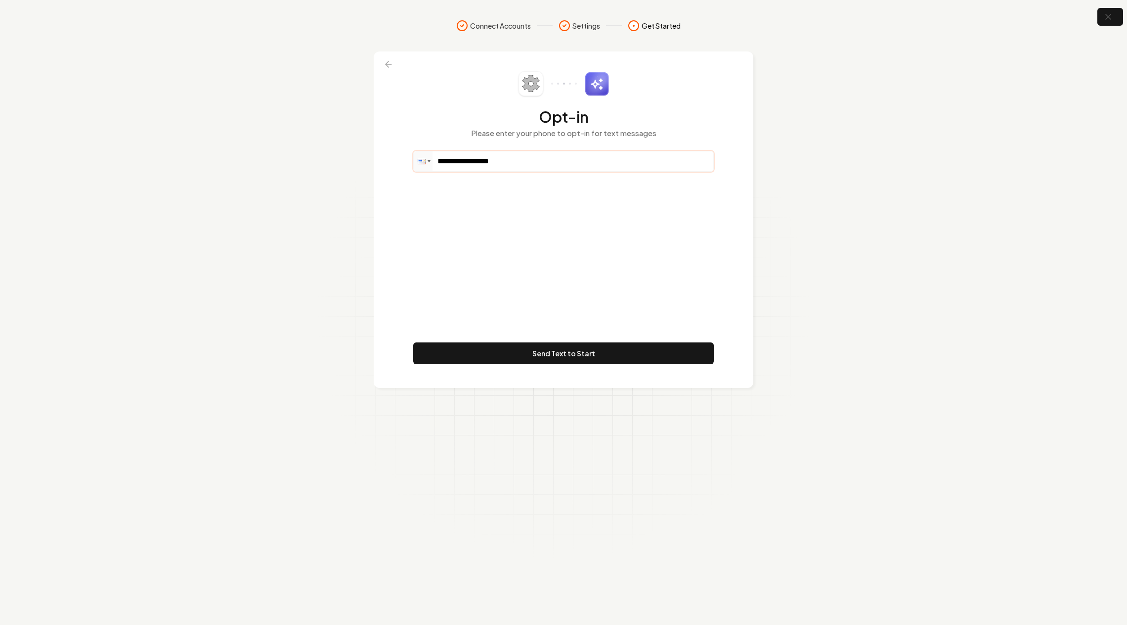
click at [454, 164] on input "**********" at bounding box center [564, 161] width 300 height 20
paste input "tel"
click at [448, 162] on input "**********" at bounding box center [564, 161] width 300 height 20
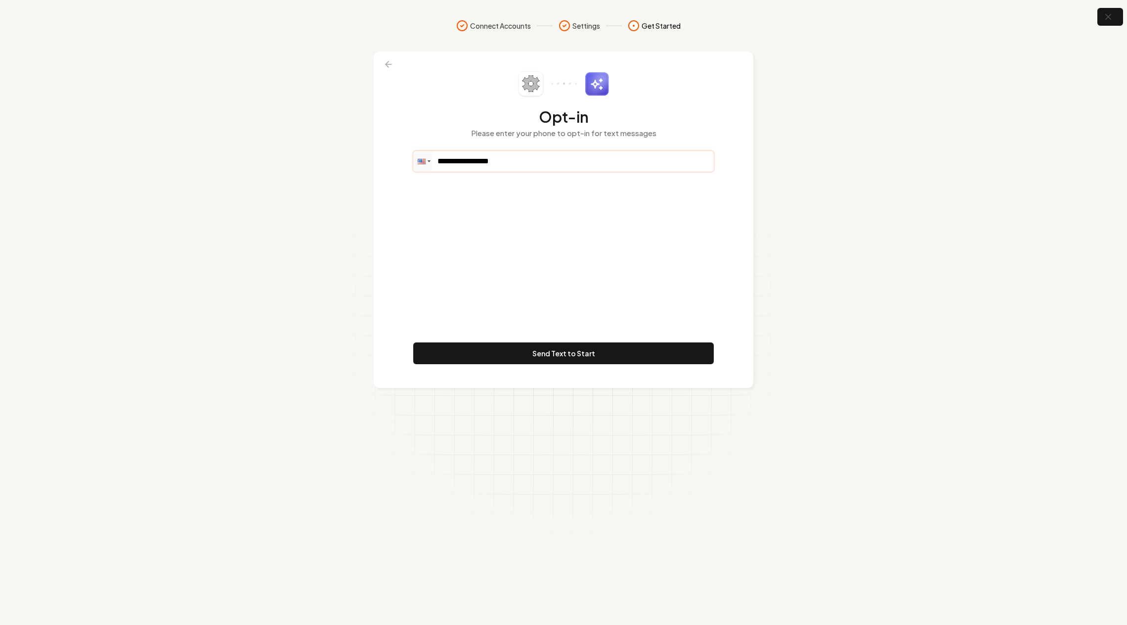
paste input "tel"
click at [545, 165] on input "**********" at bounding box center [564, 161] width 300 height 20
paste input "**********"
type input "**********"
click at [570, 355] on button "Send Text to Start" at bounding box center [563, 353] width 301 height 22
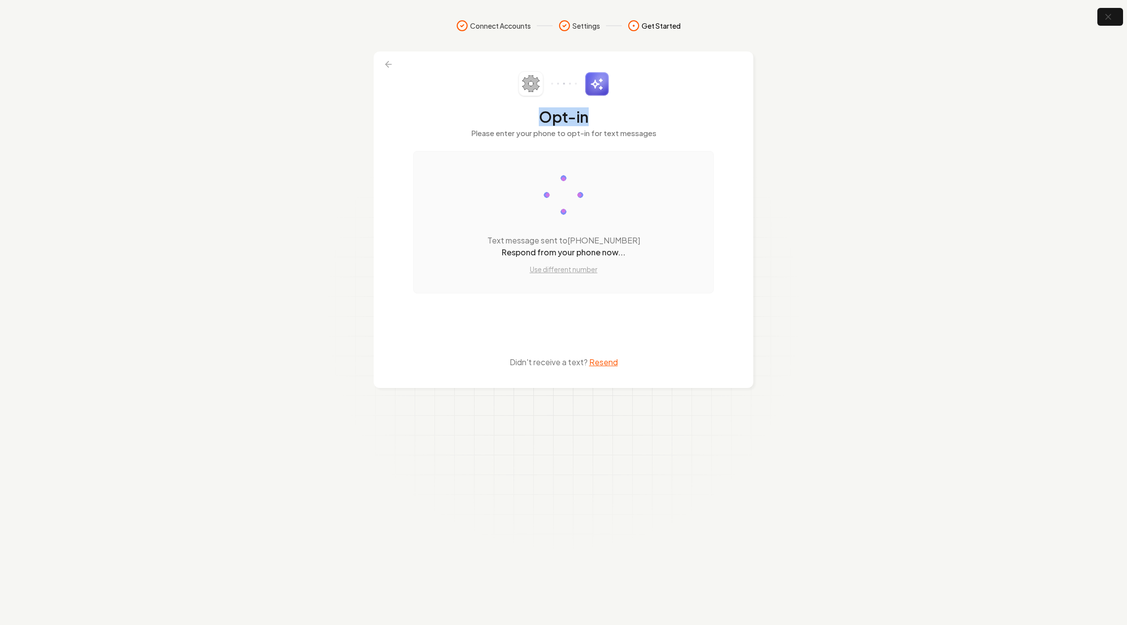
drag, startPoint x: 539, startPoint y: 120, endPoint x: 626, endPoint y: 121, distance: 86.0
click at [626, 121] on h2 "Opt-in" at bounding box center [563, 117] width 301 height 18
copy h2 "Opt-in"
click at [394, 61] on button at bounding box center [389, 64] width 22 height 18
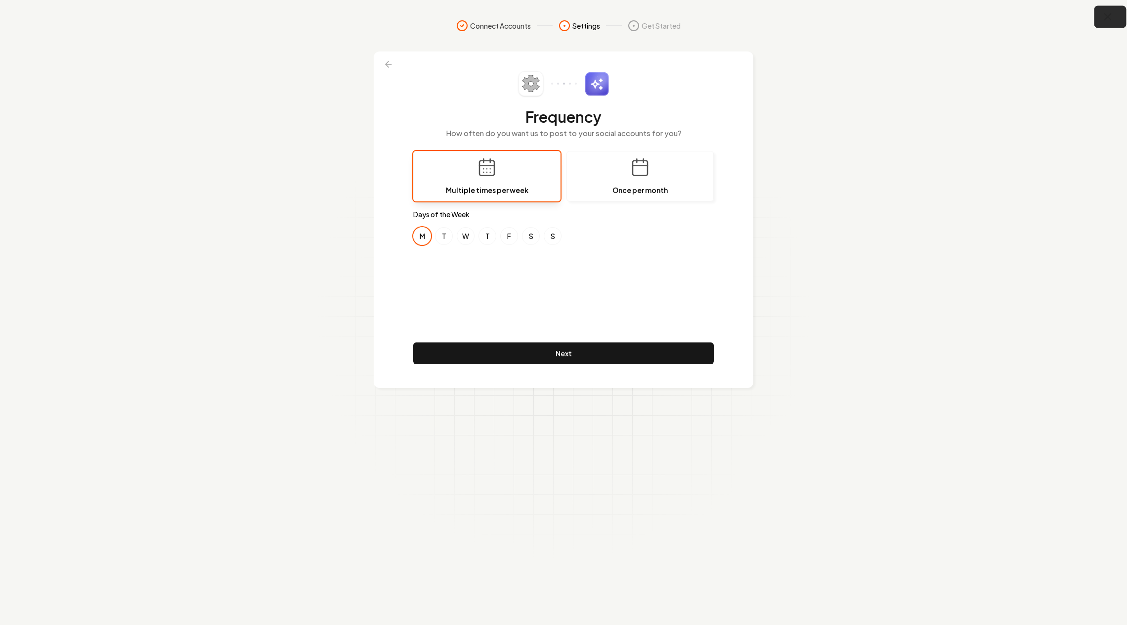
click at [1114, 16] on icon "button" at bounding box center [1108, 17] width 12 height 12
